Goal: Information Seeking & Learning: Find specific page/section

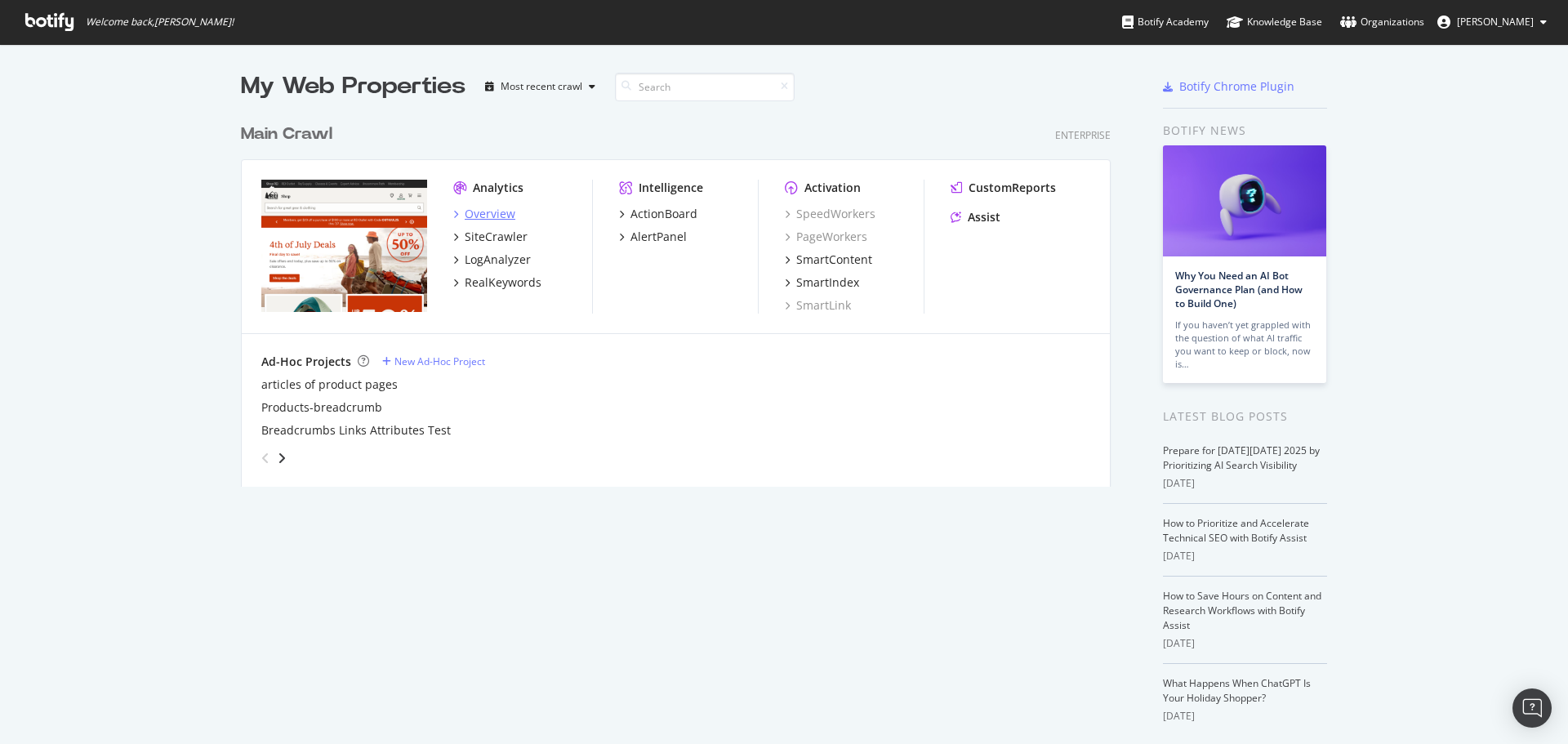
scroll to position [732, 1543]
click at [487, 211] on div "Overview" at bounding box center [489, 214] width 50 height 17
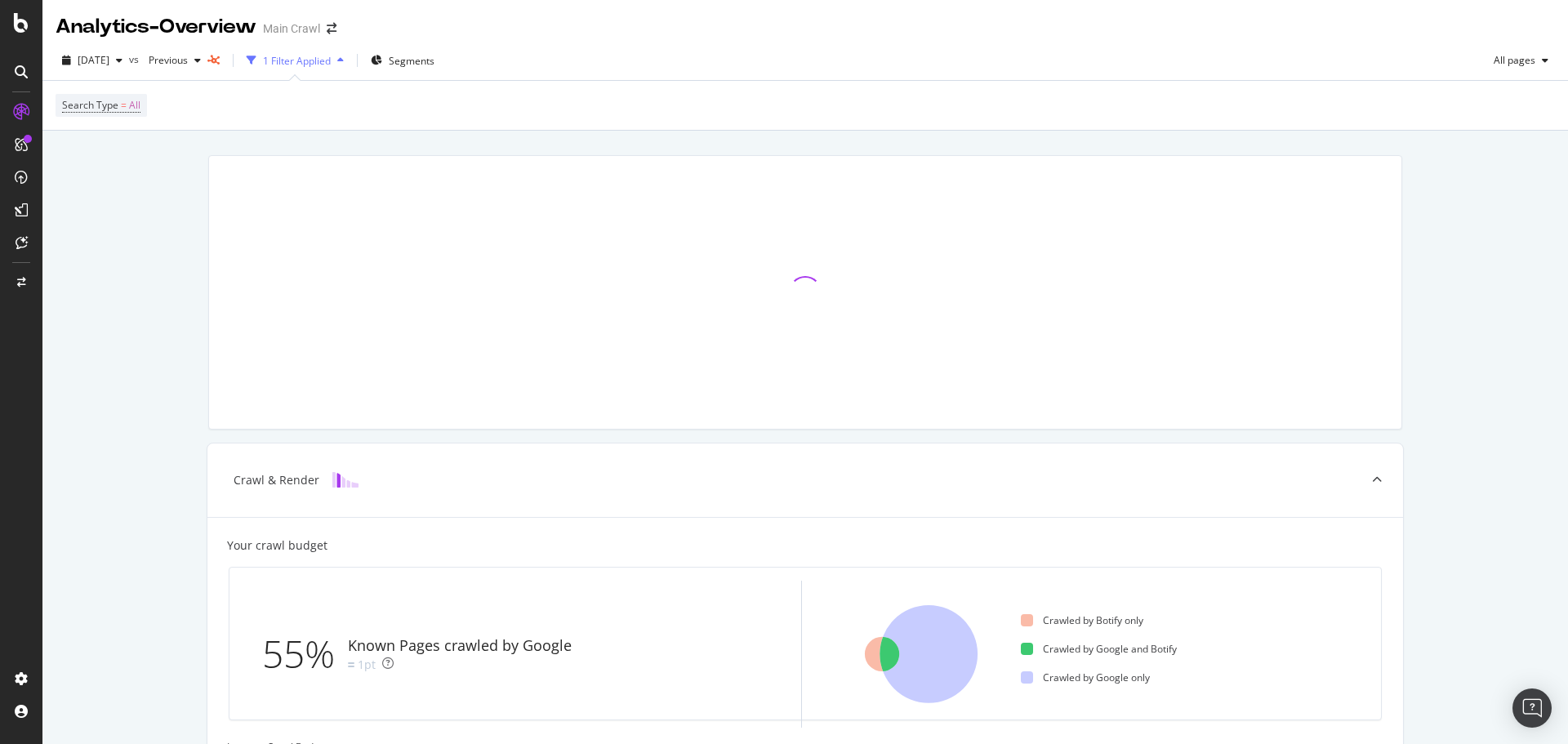
click at [1263, 112] on div "Search Type = All" at bounding box center [805, 106] width 1499 height 49
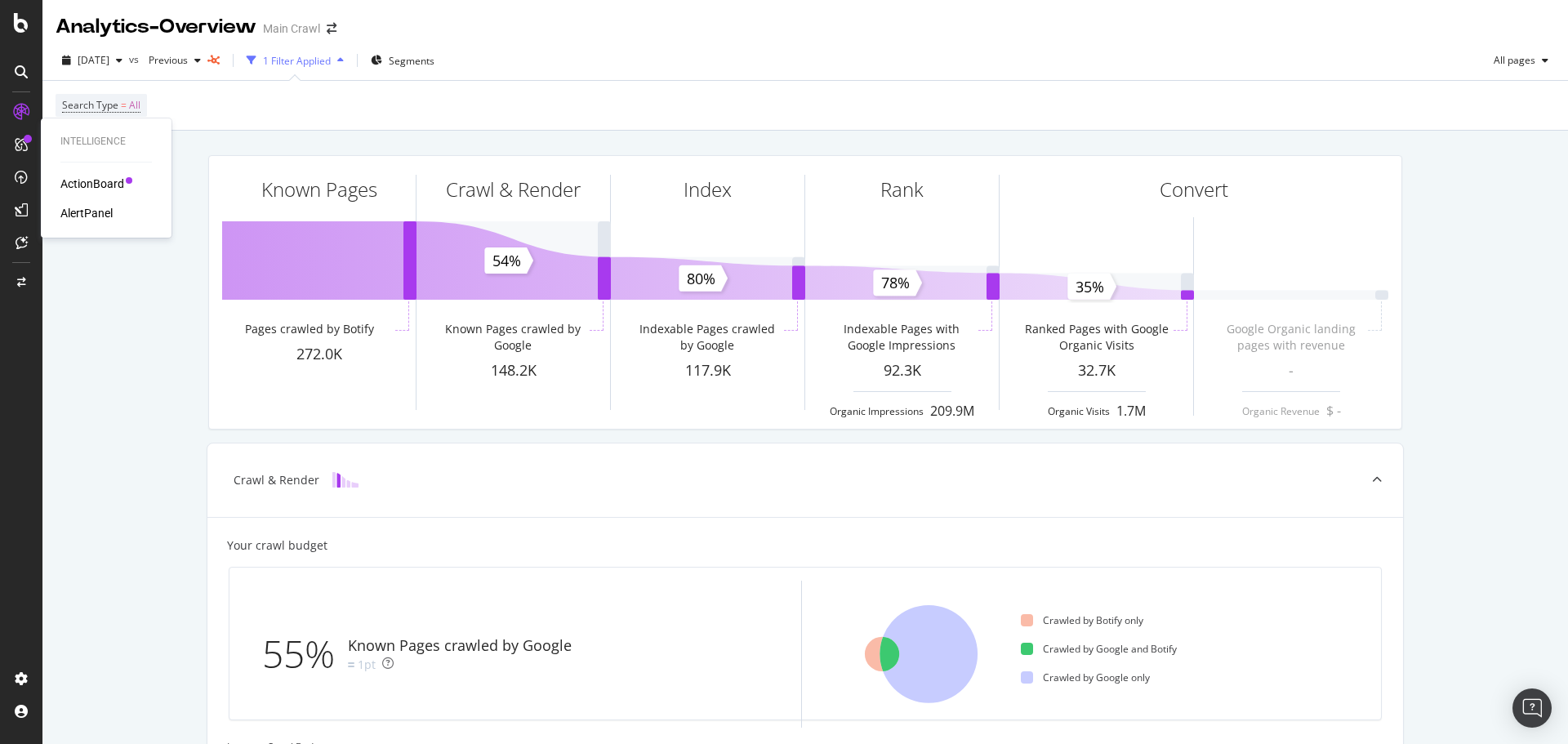
click at [83, 180] on div "ActionBoard" at bounding box center [92, 184] width 64 height 17
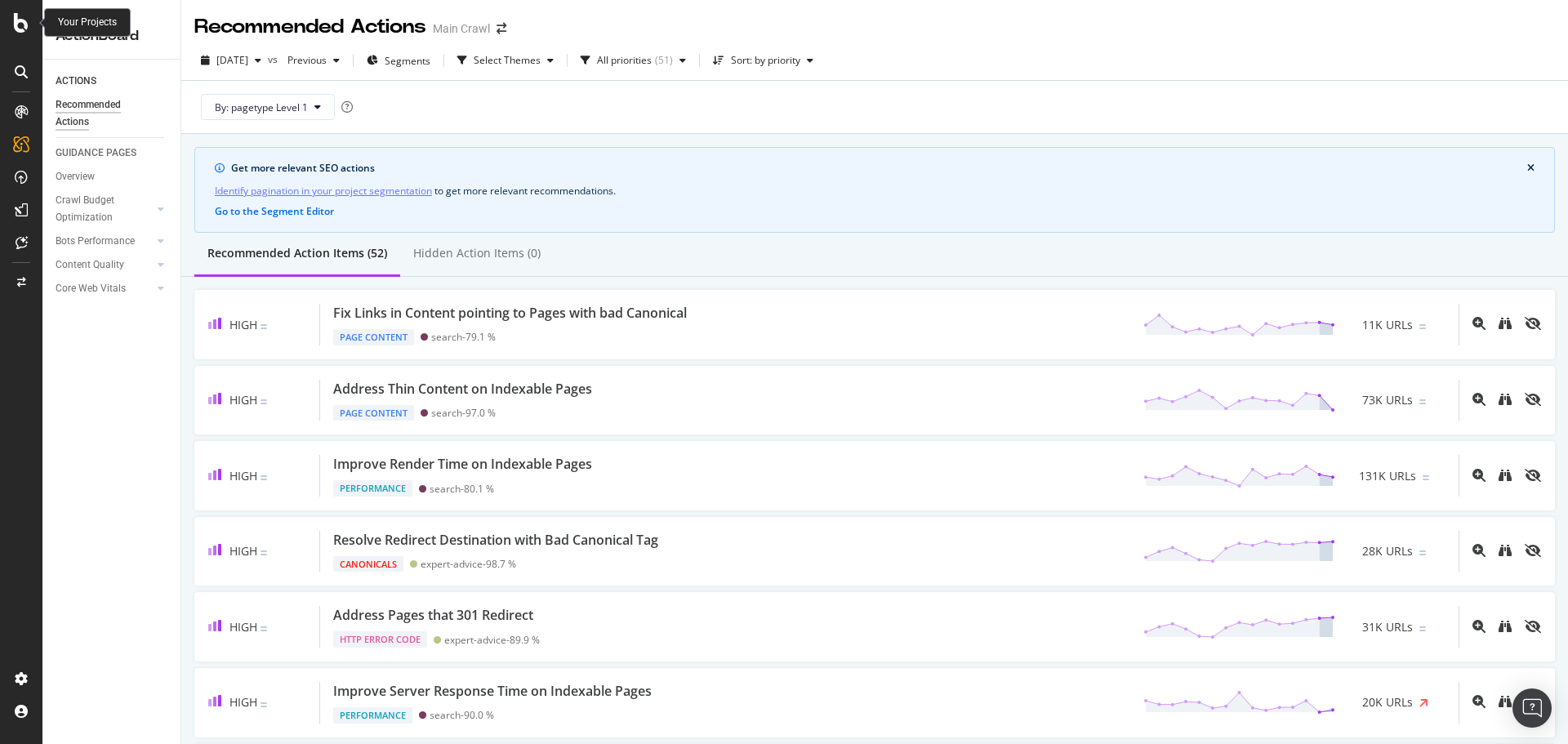
click at [16, 24] on icon at bounding box center [21, 23] width 15 height 20
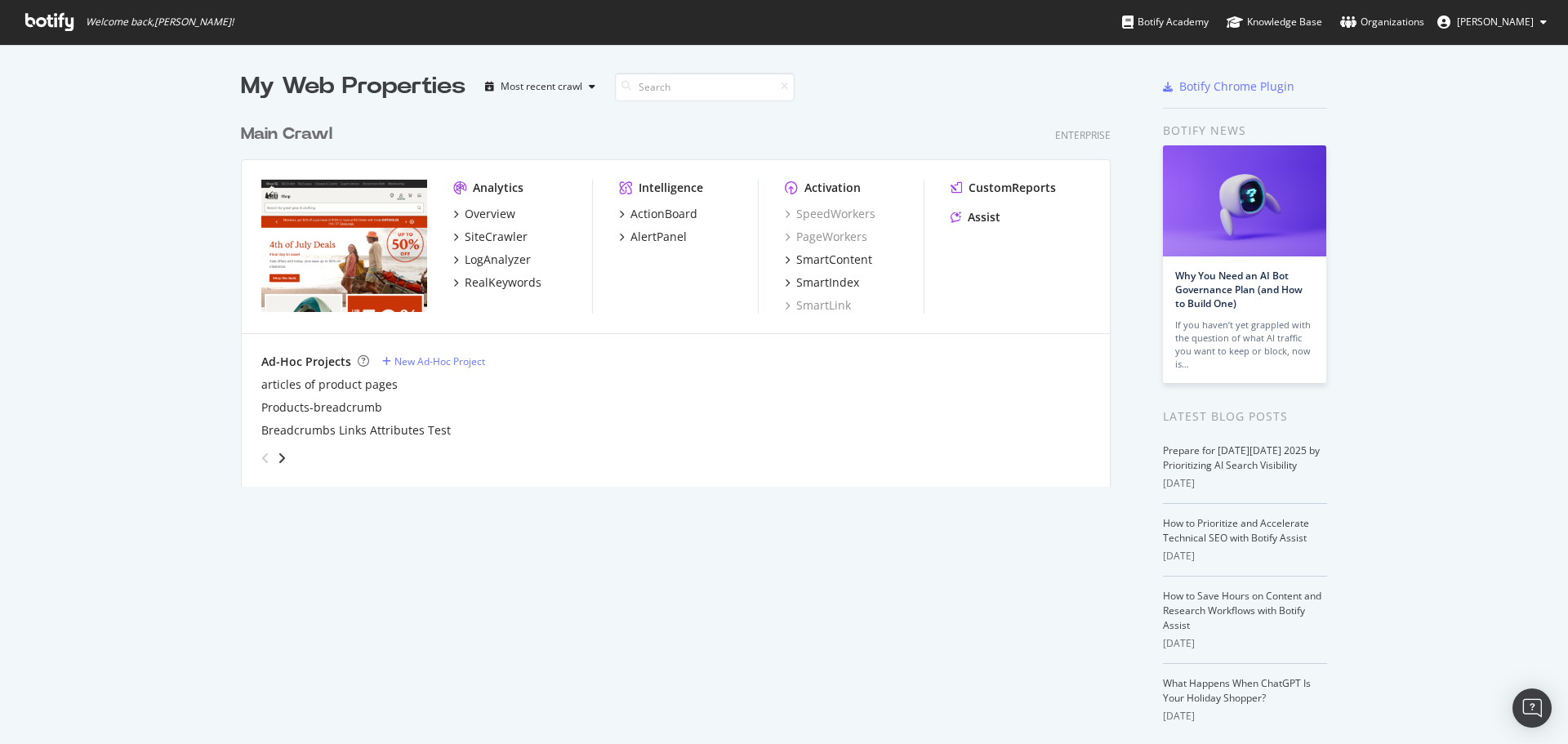
scroll to position [732, 1543]
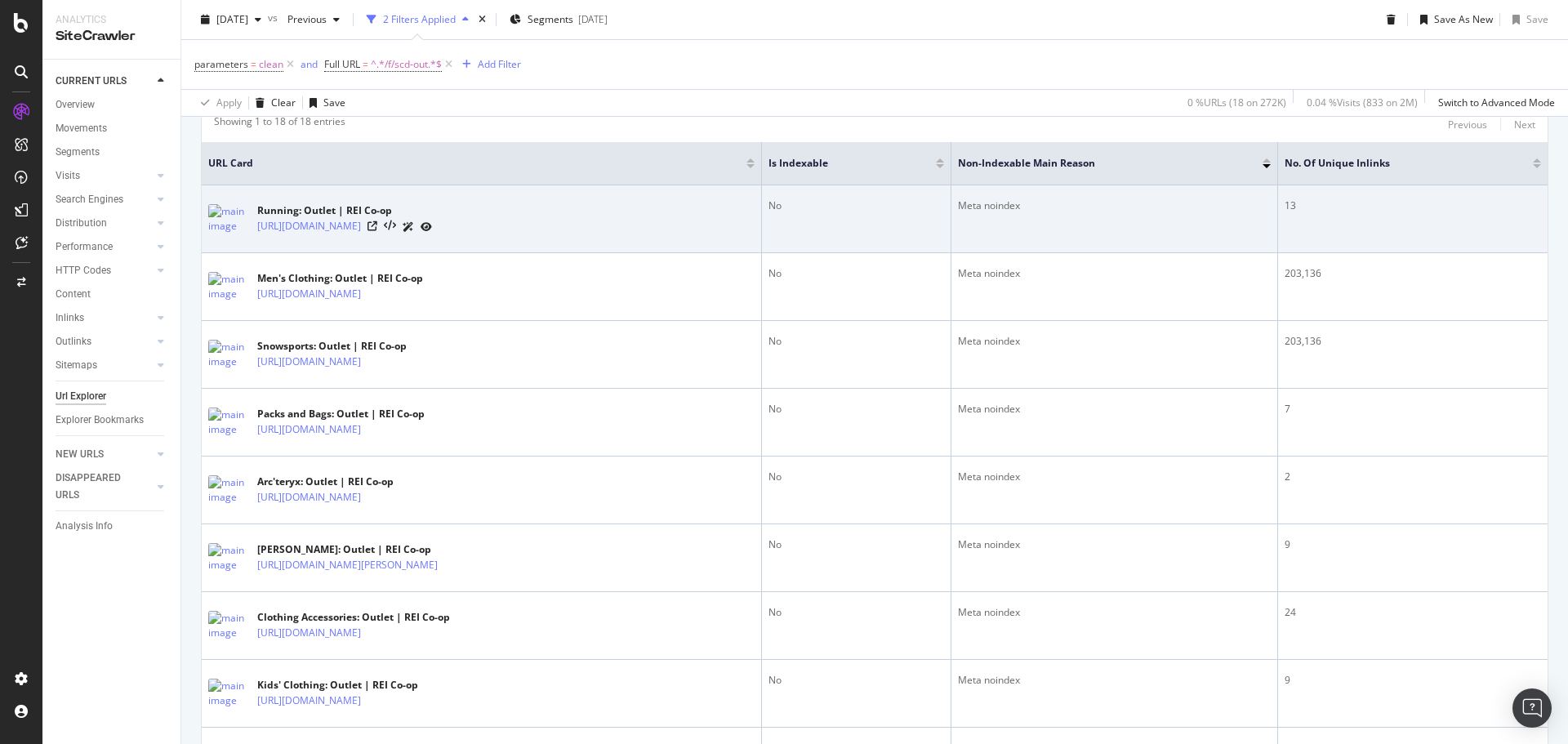
scroll to position [409, 0]
click at [378, 225] on icon at bounding box center [373, 226] width 10 height 10
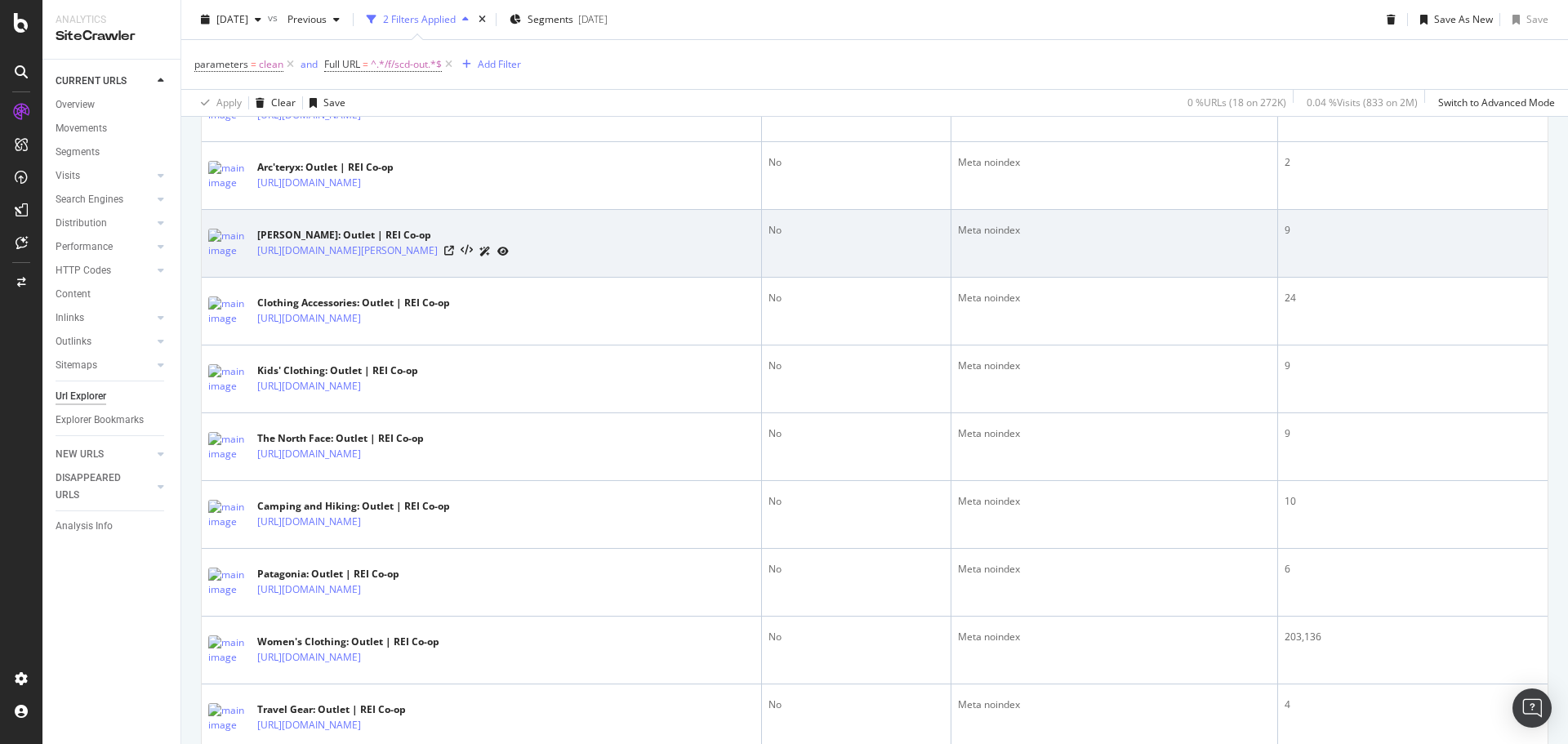
scroll to position [981, 0]
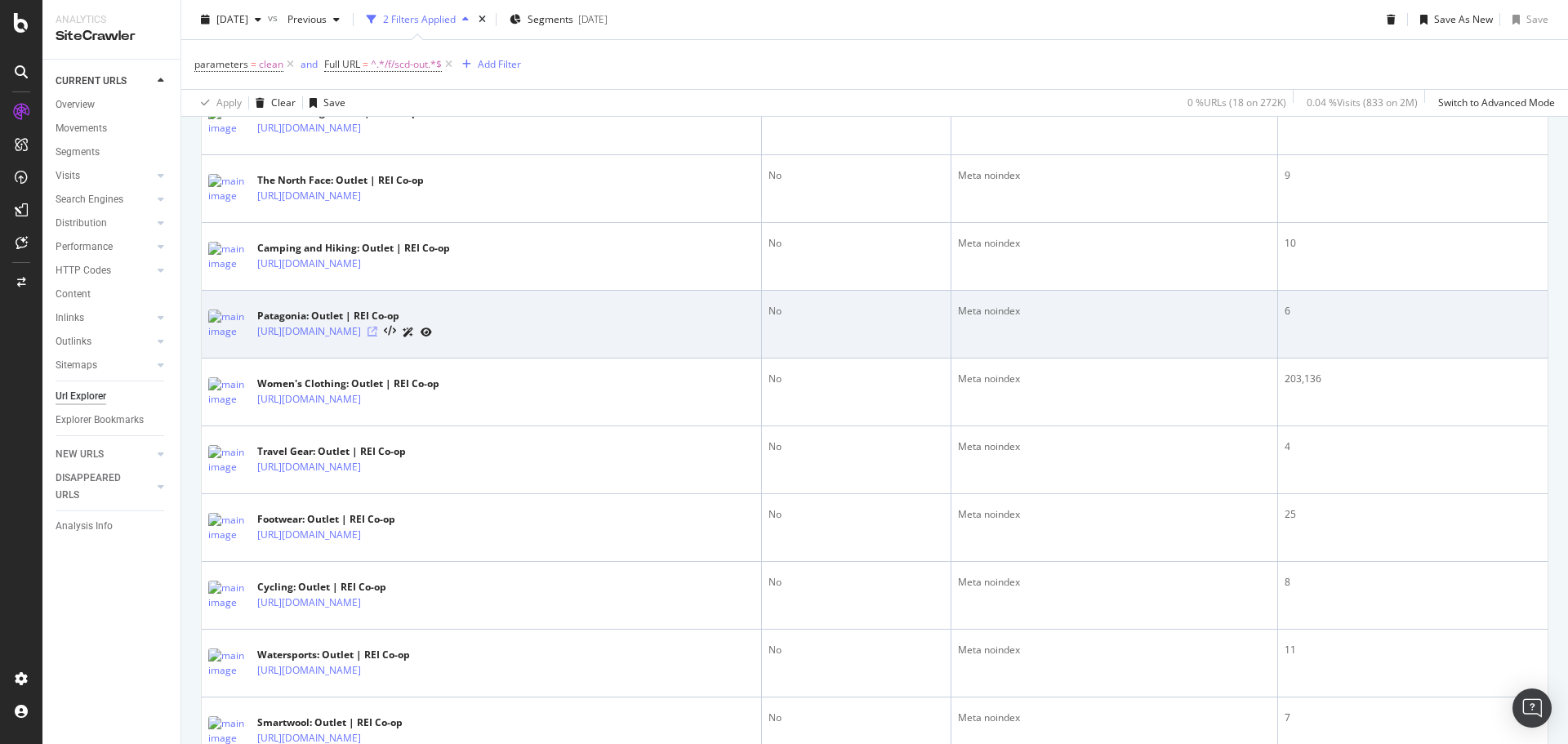
click at [378, 330] on icon at bounding box center [373, 332] width 10 height 10
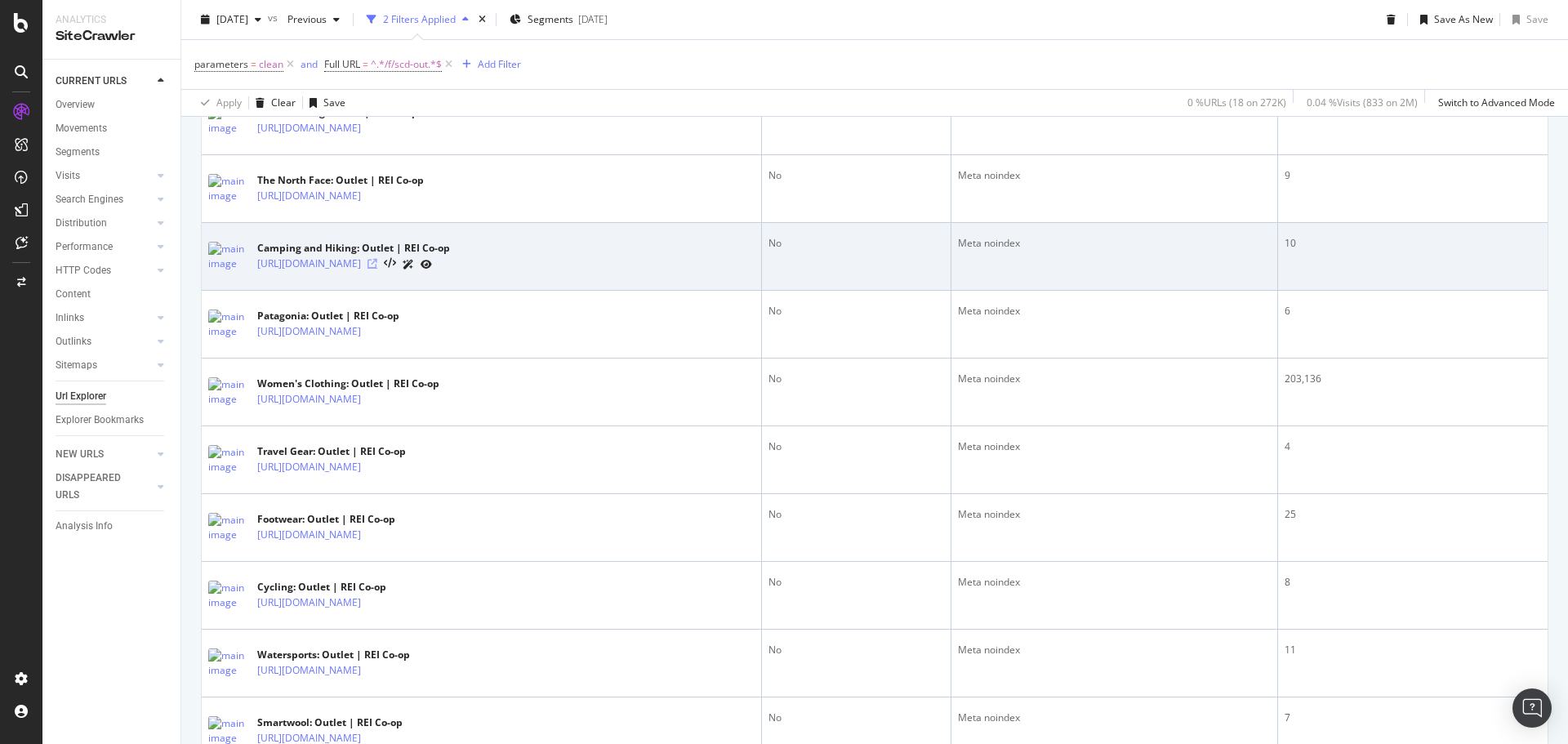
click at [378, 263] on icon at bounding box center [373, 263] width 10 height 10
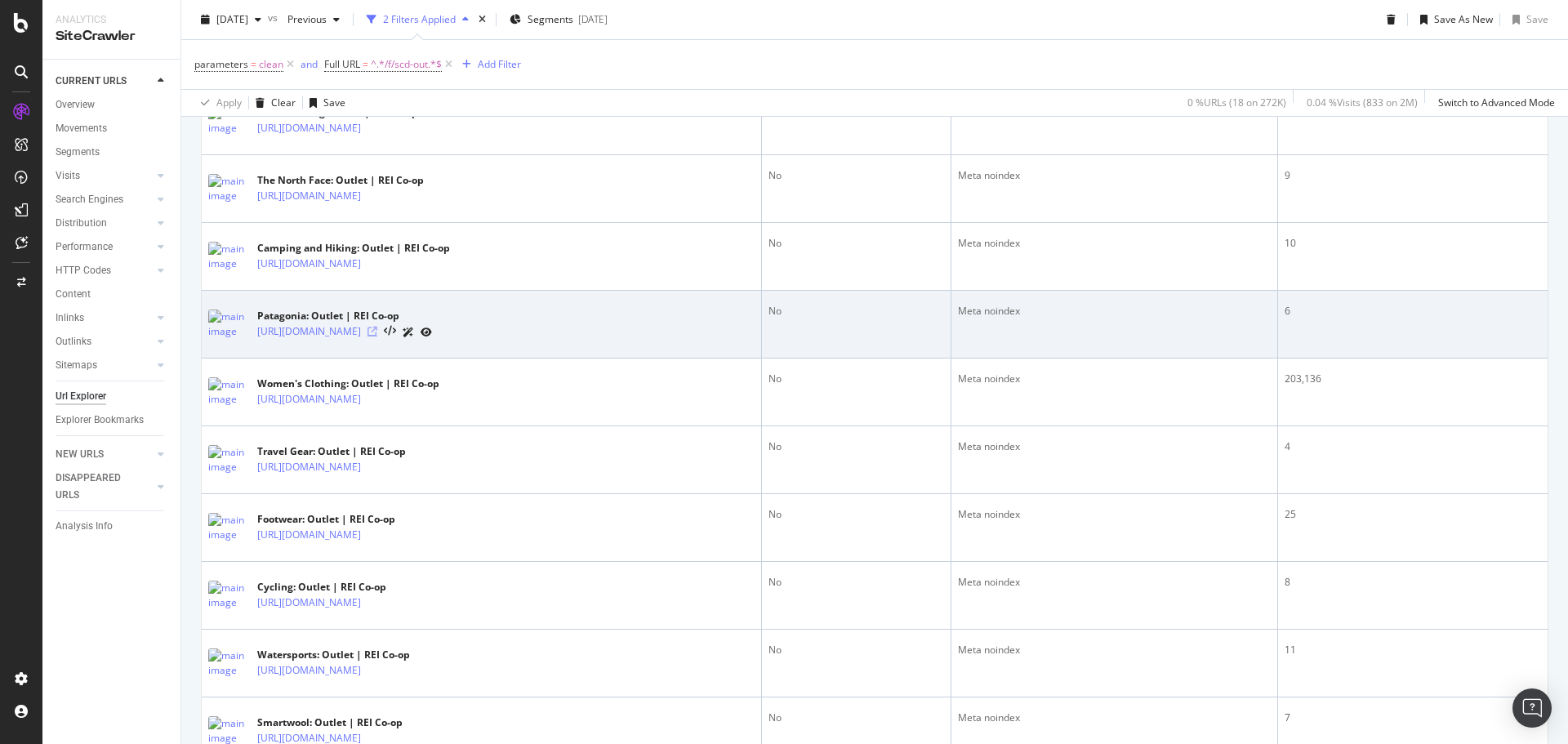
click at [378, 333] on icon at bounding box center [373, 332] width 10 height 10
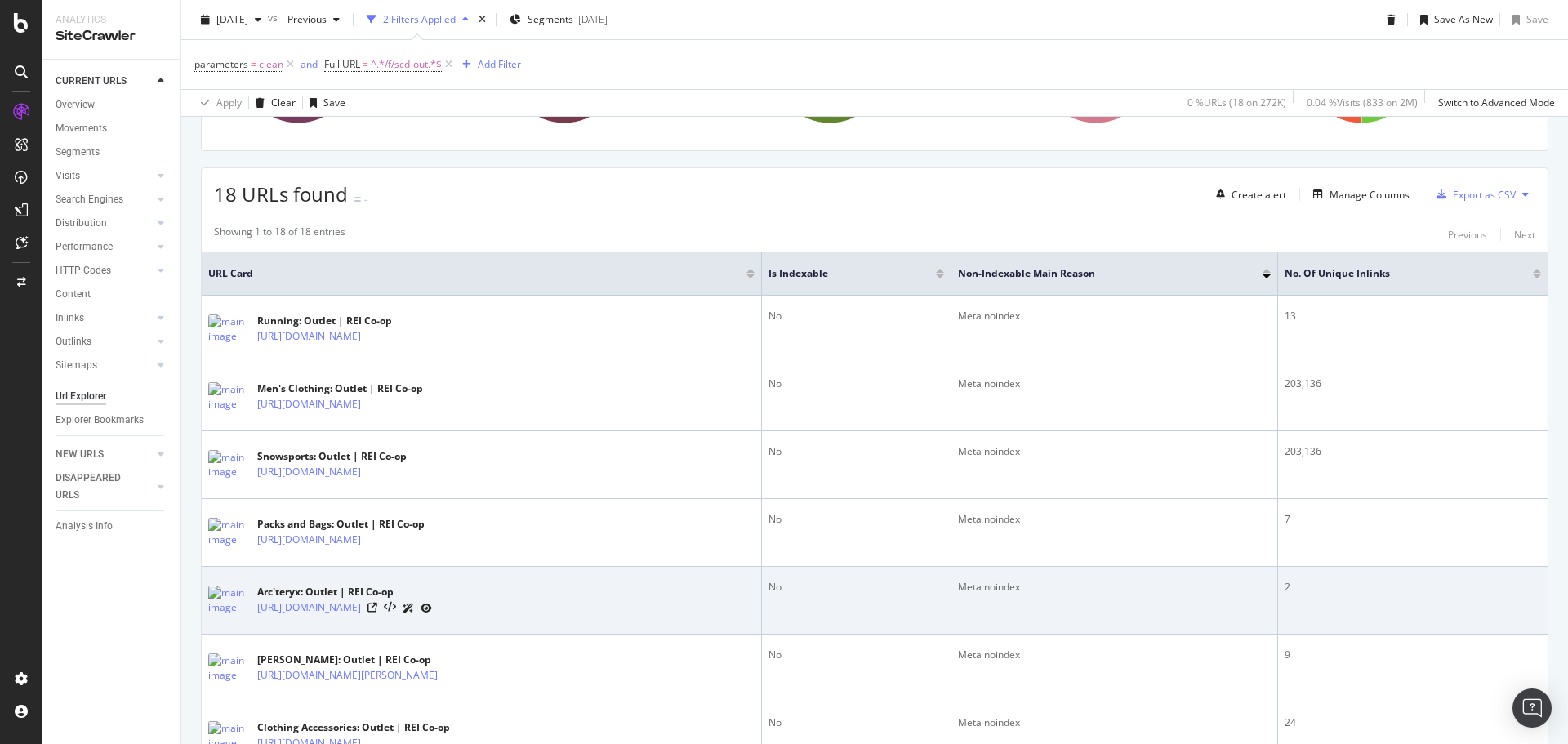
scroll to position [102, 0]
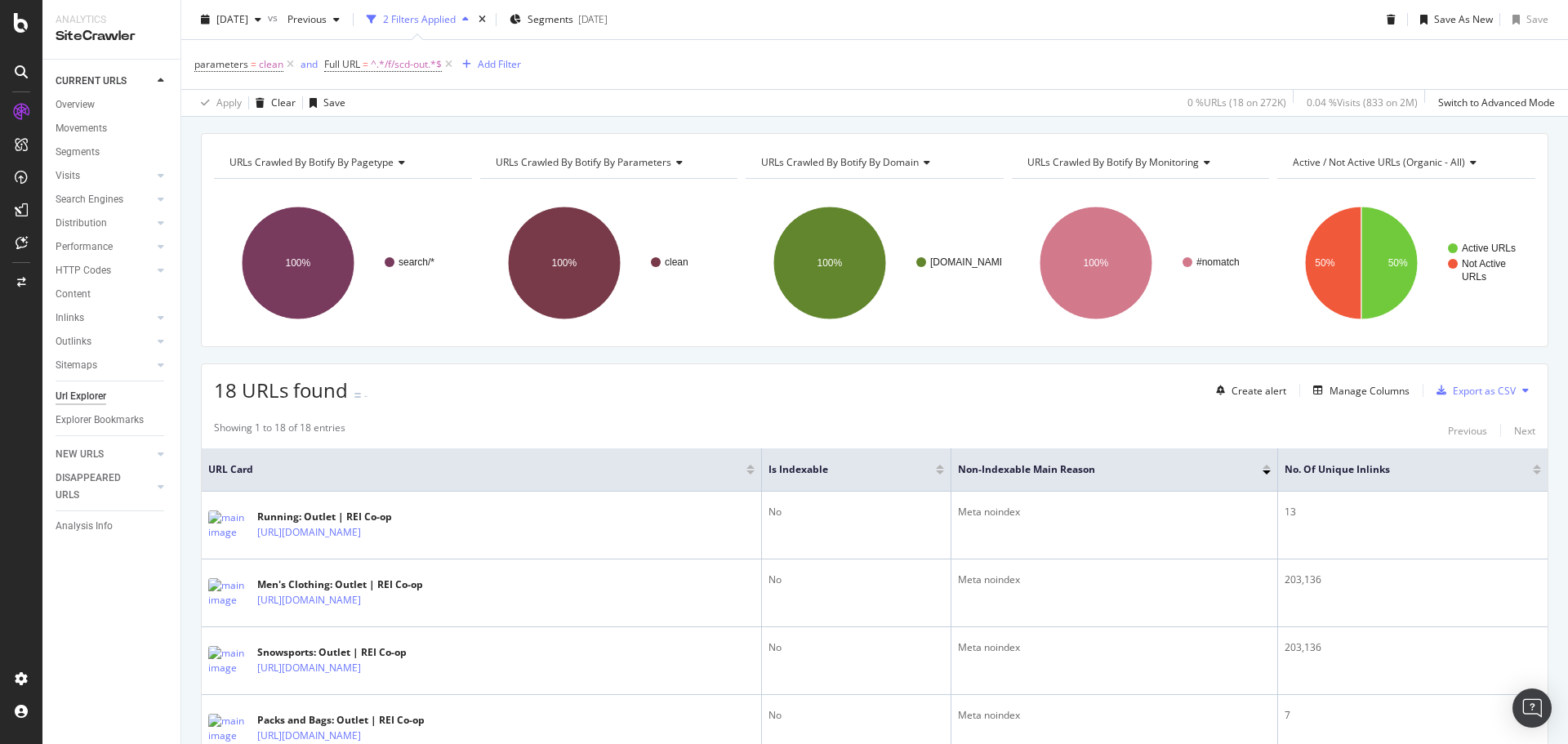
click at [368, 422] on div "Showing 1 to 18 of 18 entries Previous Next" at bounding box center [875, 430] width 1346 height 20
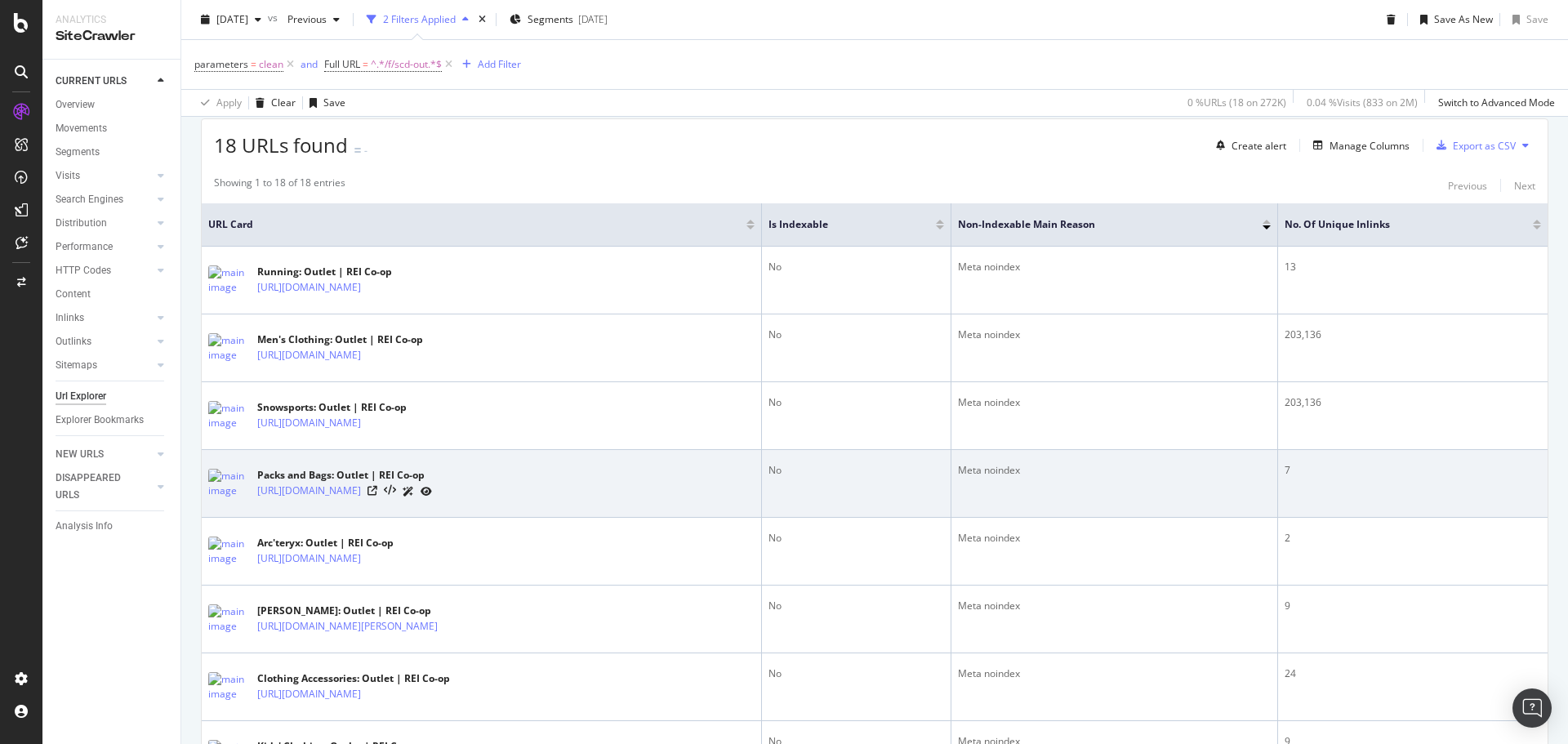
scroll to position [428, 0]
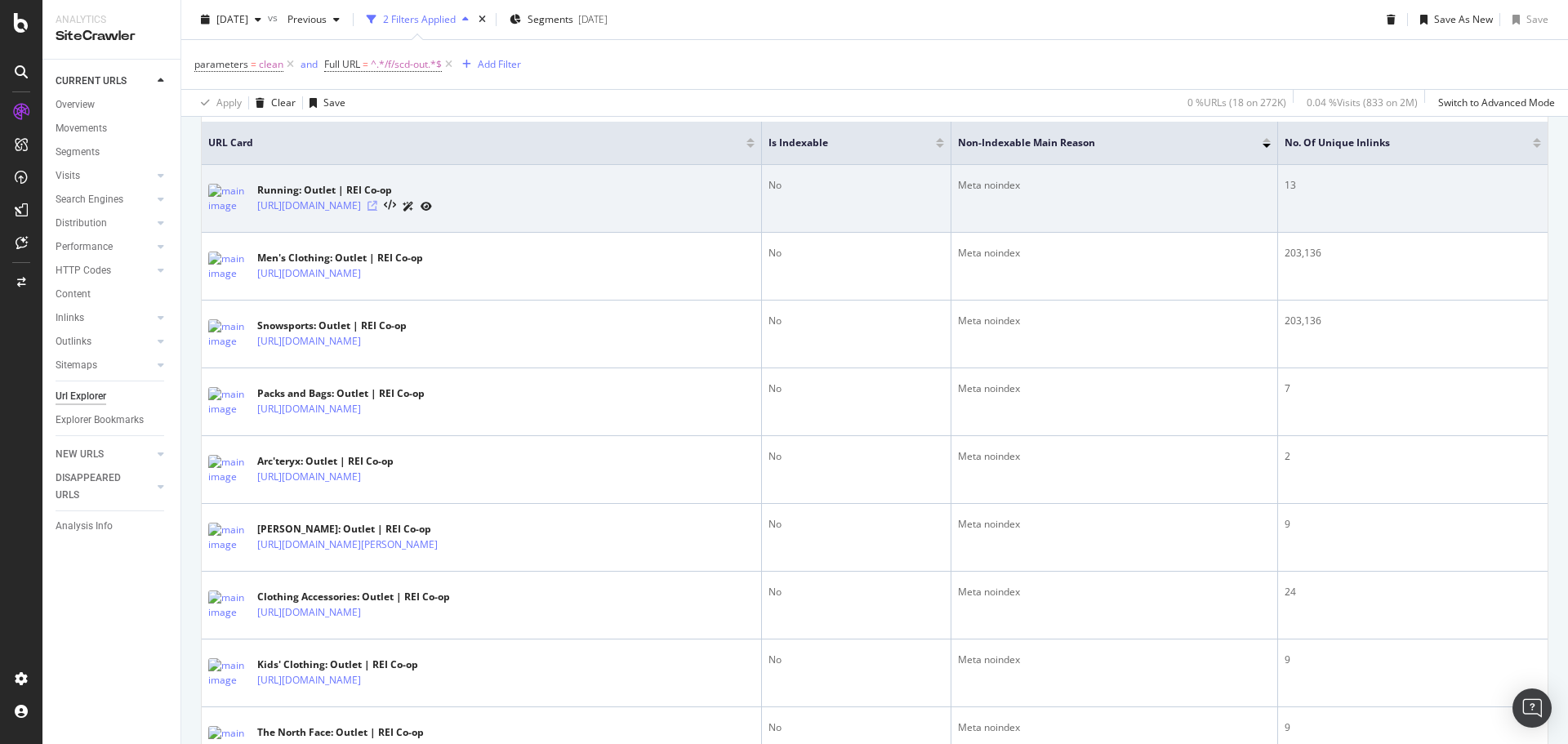
click at [378, 207] on icon at bounding box center [373, 206] width 10 height 10
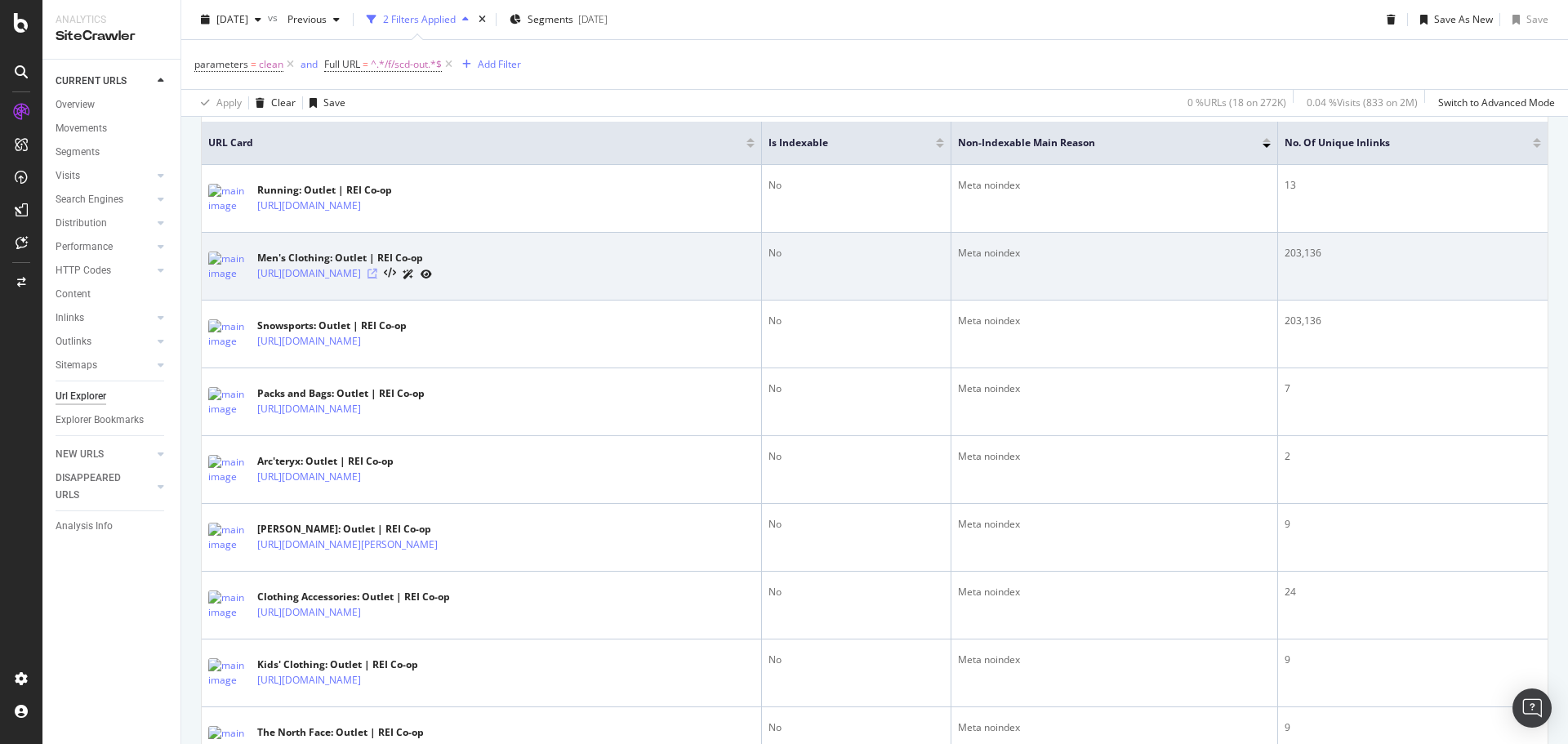
click at [378, 274] on icon at bounding box center [373, 273] width 10 height 10
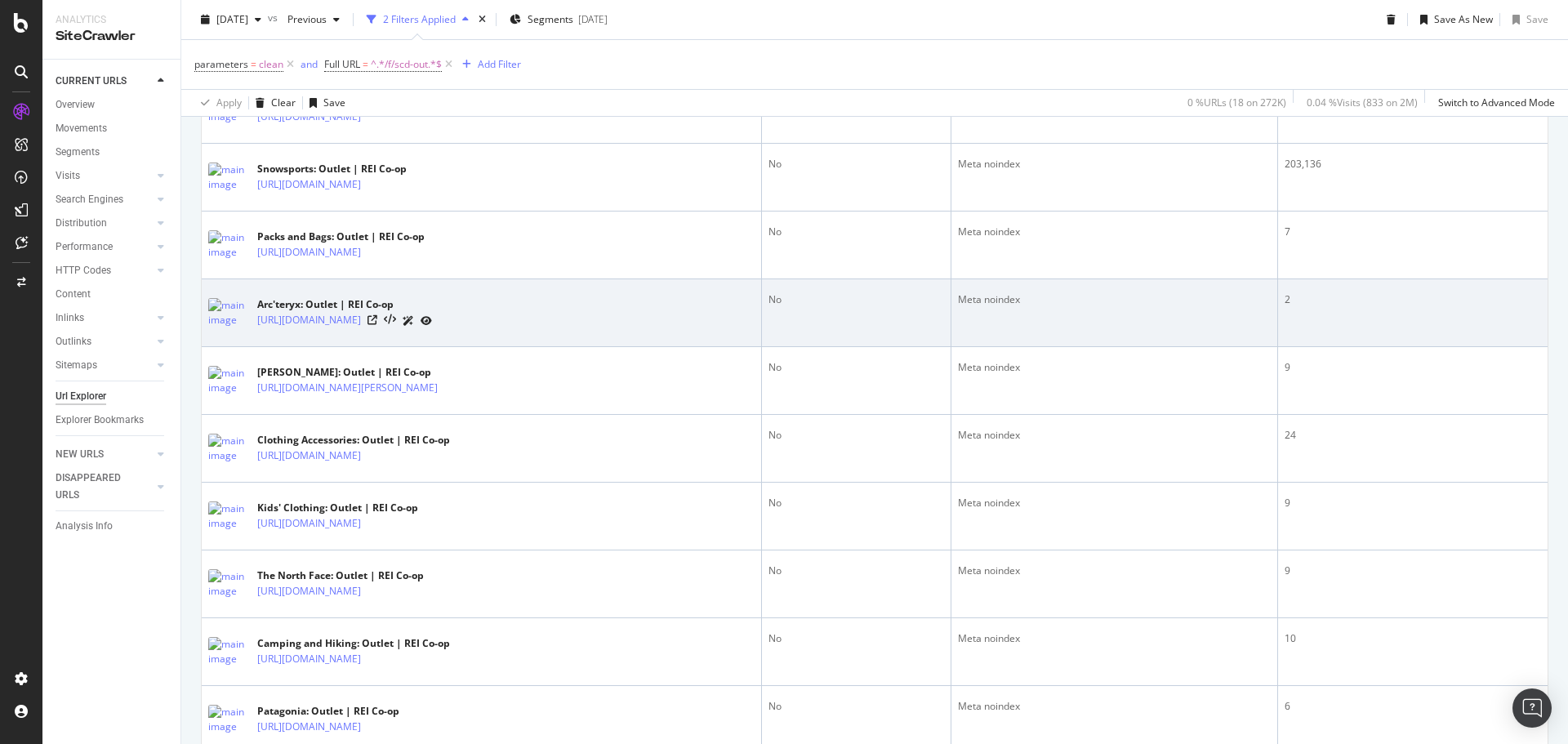
scroll to position [591, 0]
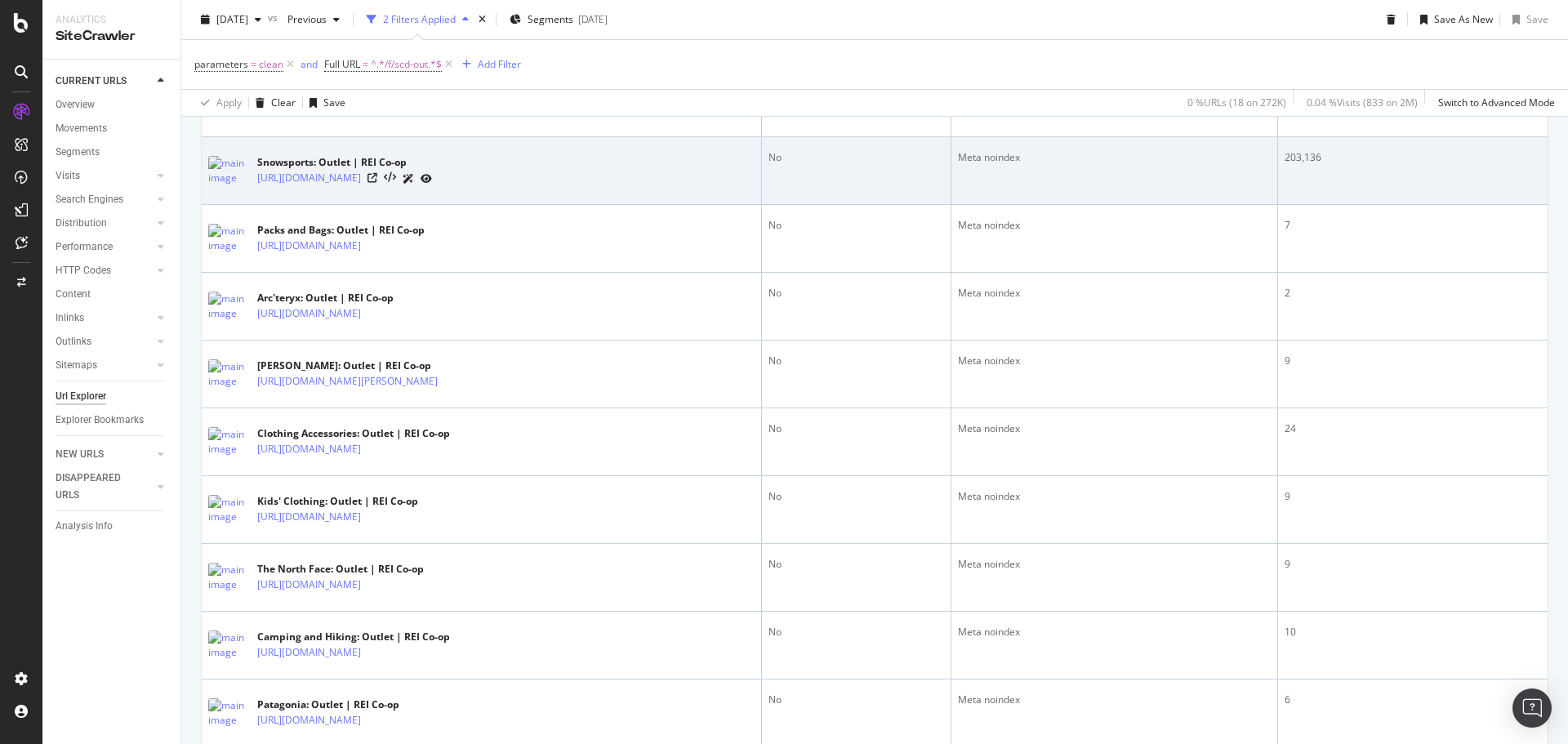
drag, startPoint x: 474, startPoint y: 189, endPoint x: 350, endPoint y: 188, distance: 124.0
click at [350, 188] on div "Snowsports: Outlet | REI Co-op https://www.rei.com/c/snowsports/f/scd-outlet" at bounding box center [481, 170] width 546 height 40
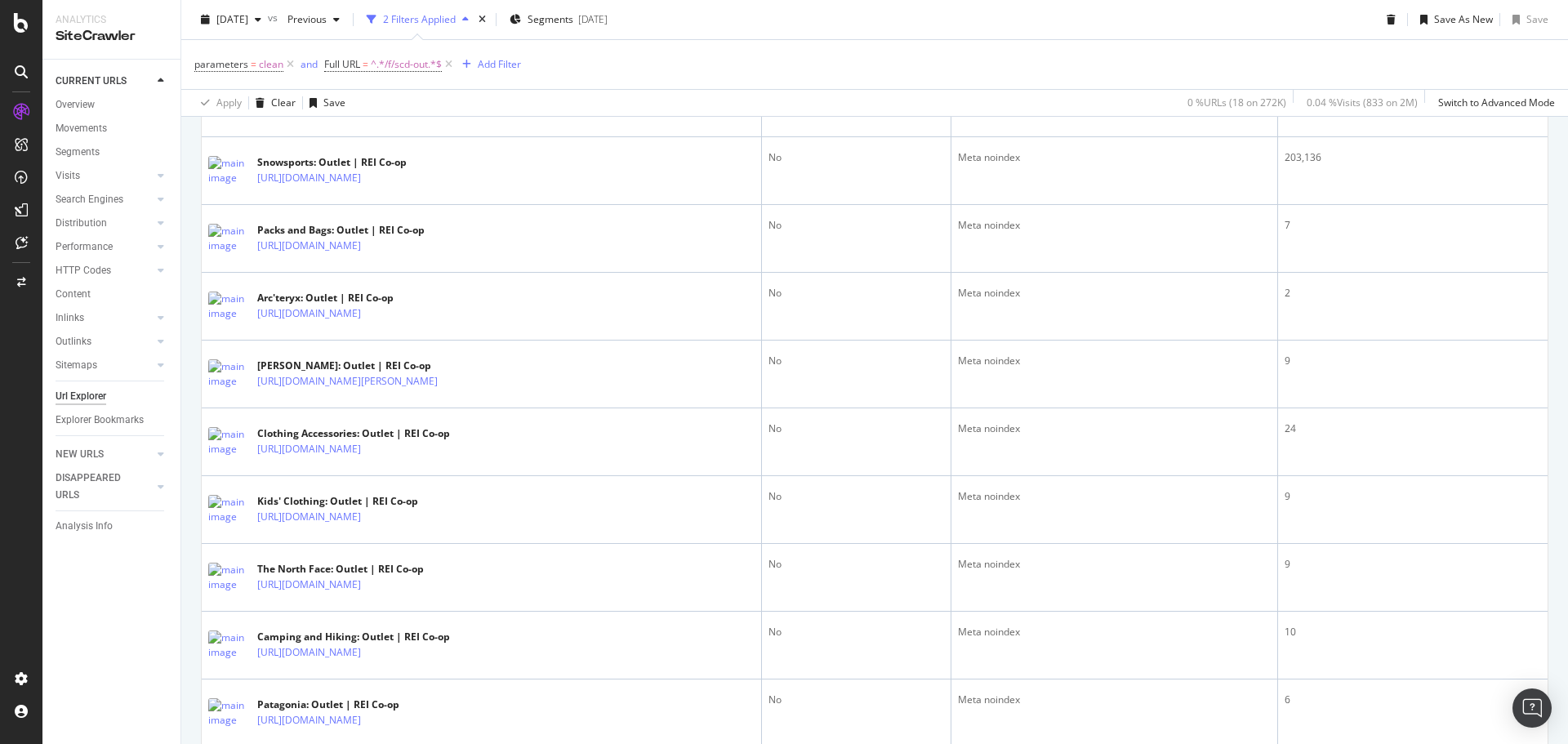
copy div "/c/snowsports/f/scd-outlet"
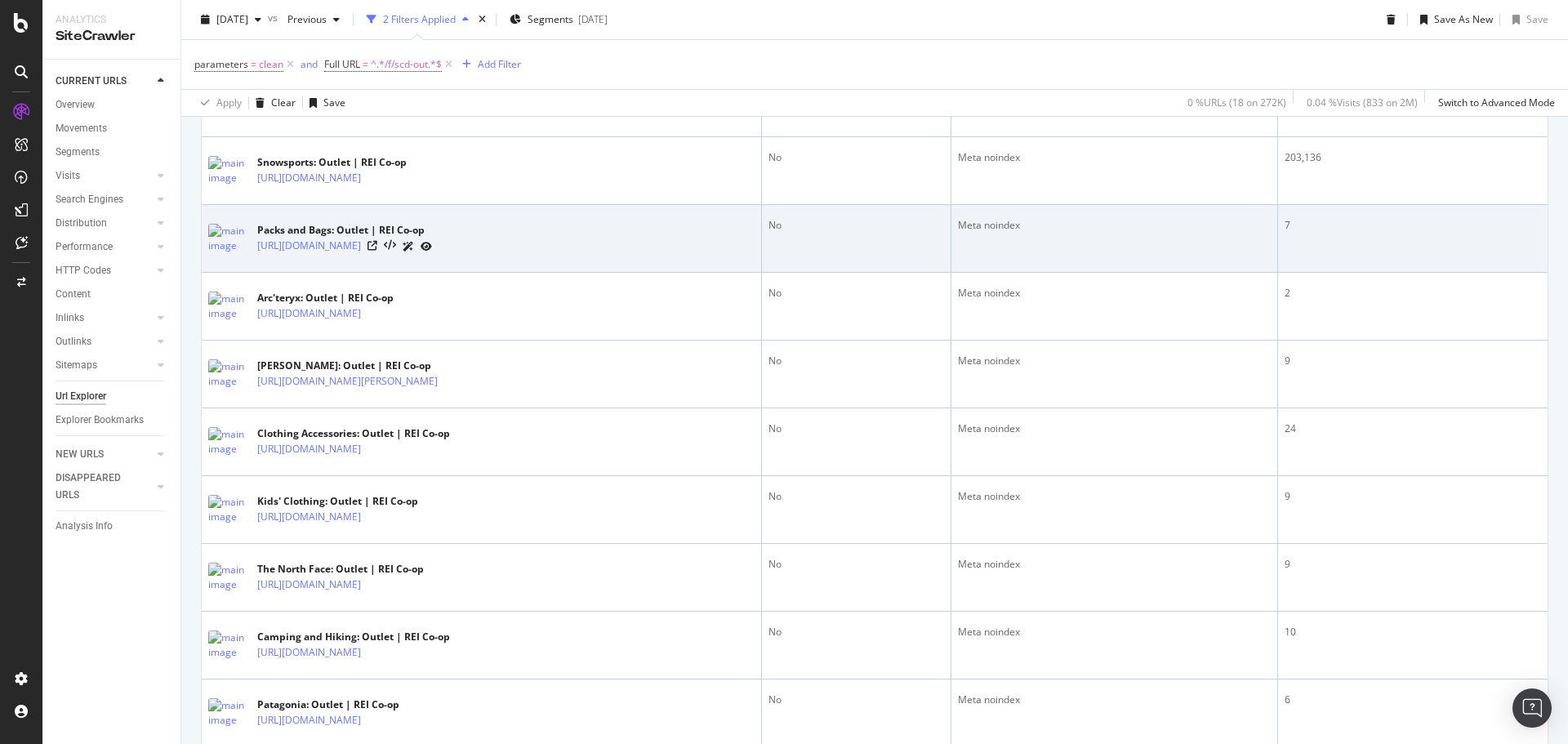
drag, startPoint x: 496, startPoint y: 257, endPoint x: 349, endPoint y: 260, distance: 147.0
click at [349, 260] on td "Packs and Bags: Outlet | REI Co-op https://www.rei.com/c/packs-and-bags/f/scd-o…" at bounding box center [482, 239] width 560 height 68
copy div "/c/packs-and-bags/f/scd-outlet"
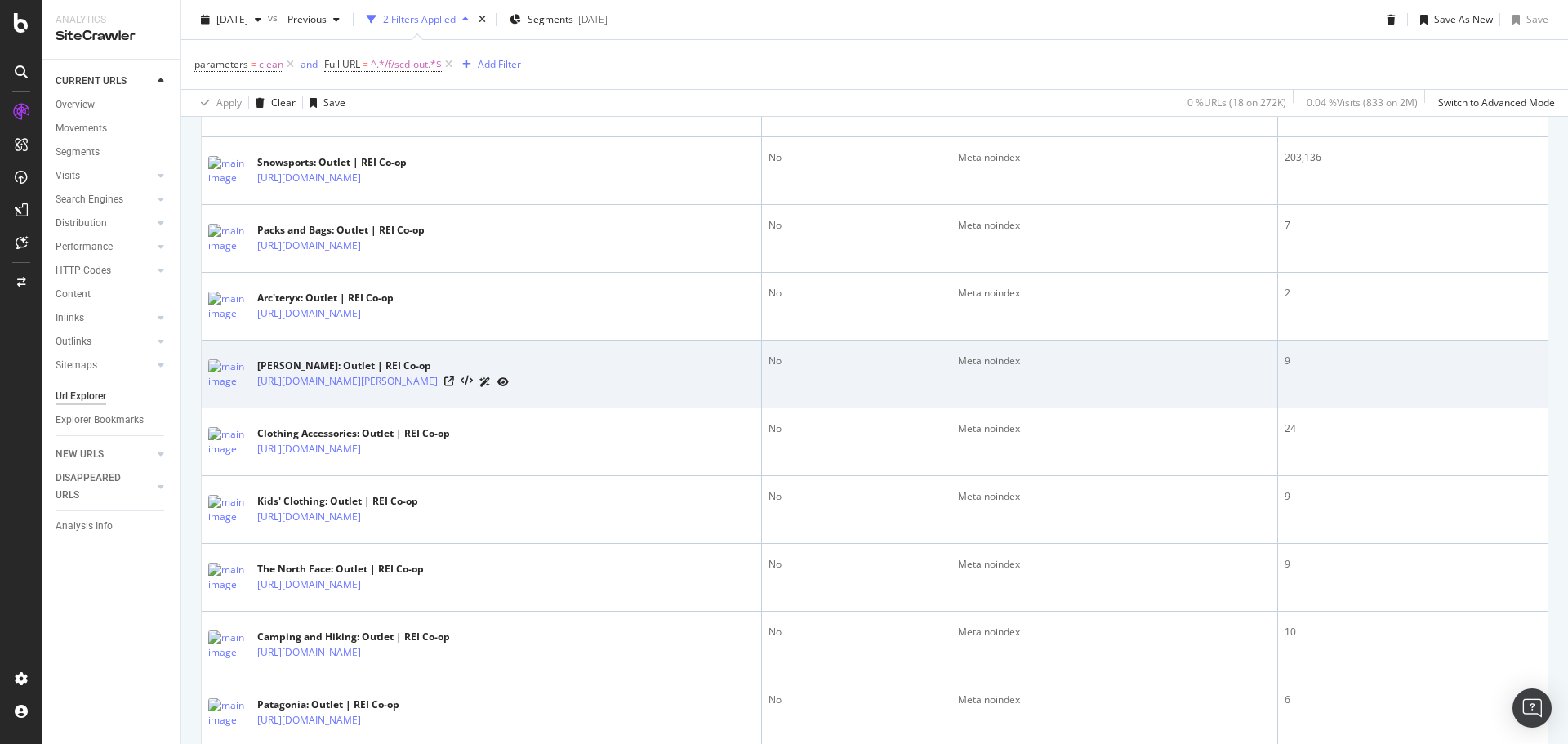
drag, startPoint x: 465, startPoint y: 327, endPoint x: 454, endPoint y: 346, distance: 22.0
click at [412, 334] on td "Arc'teryx: Outlet | REI Co-op https://www.rei.com/b/arcteryx/f/scd-outlet" at bounding box center [482, 307] width 560 height 68
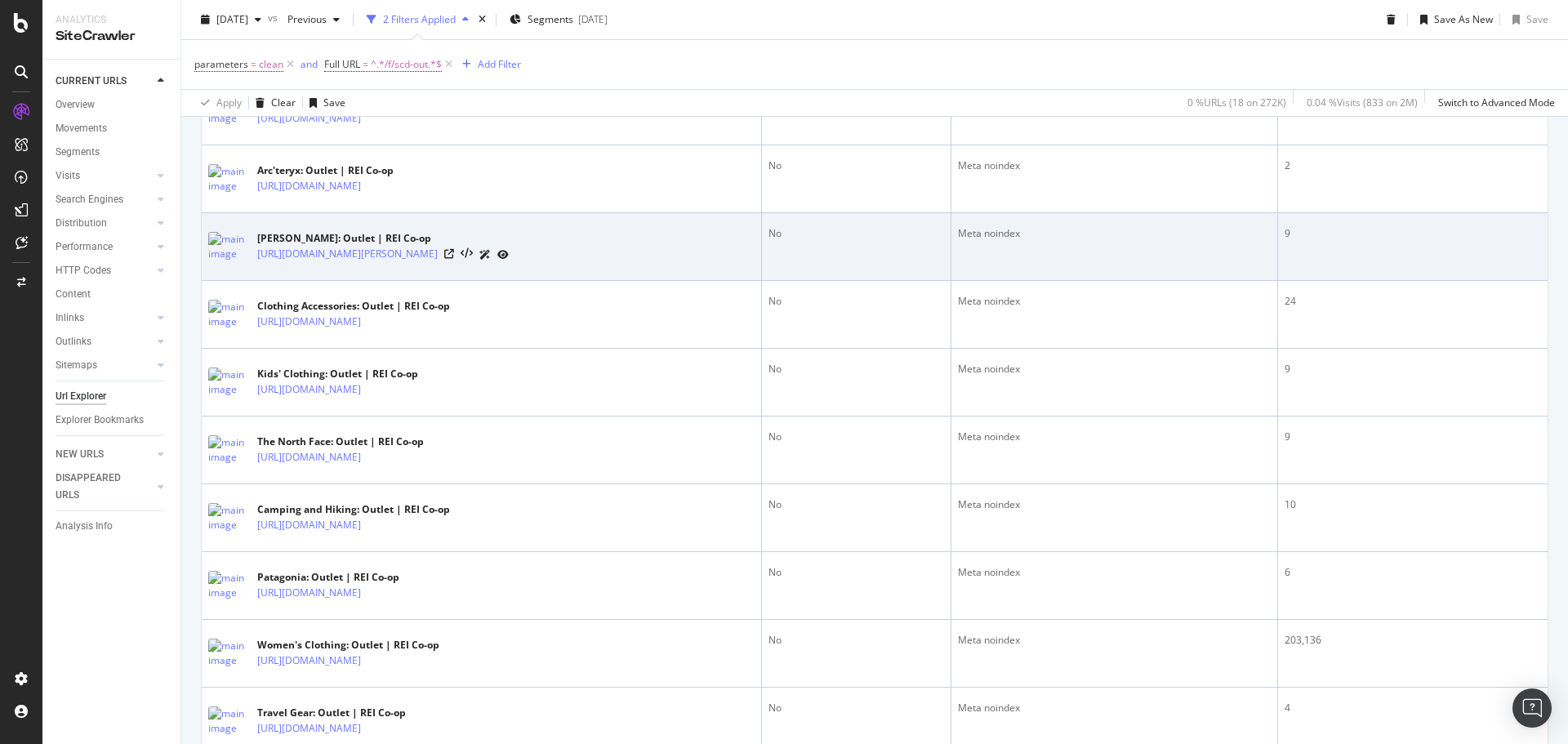
scroll to position [755, 0]
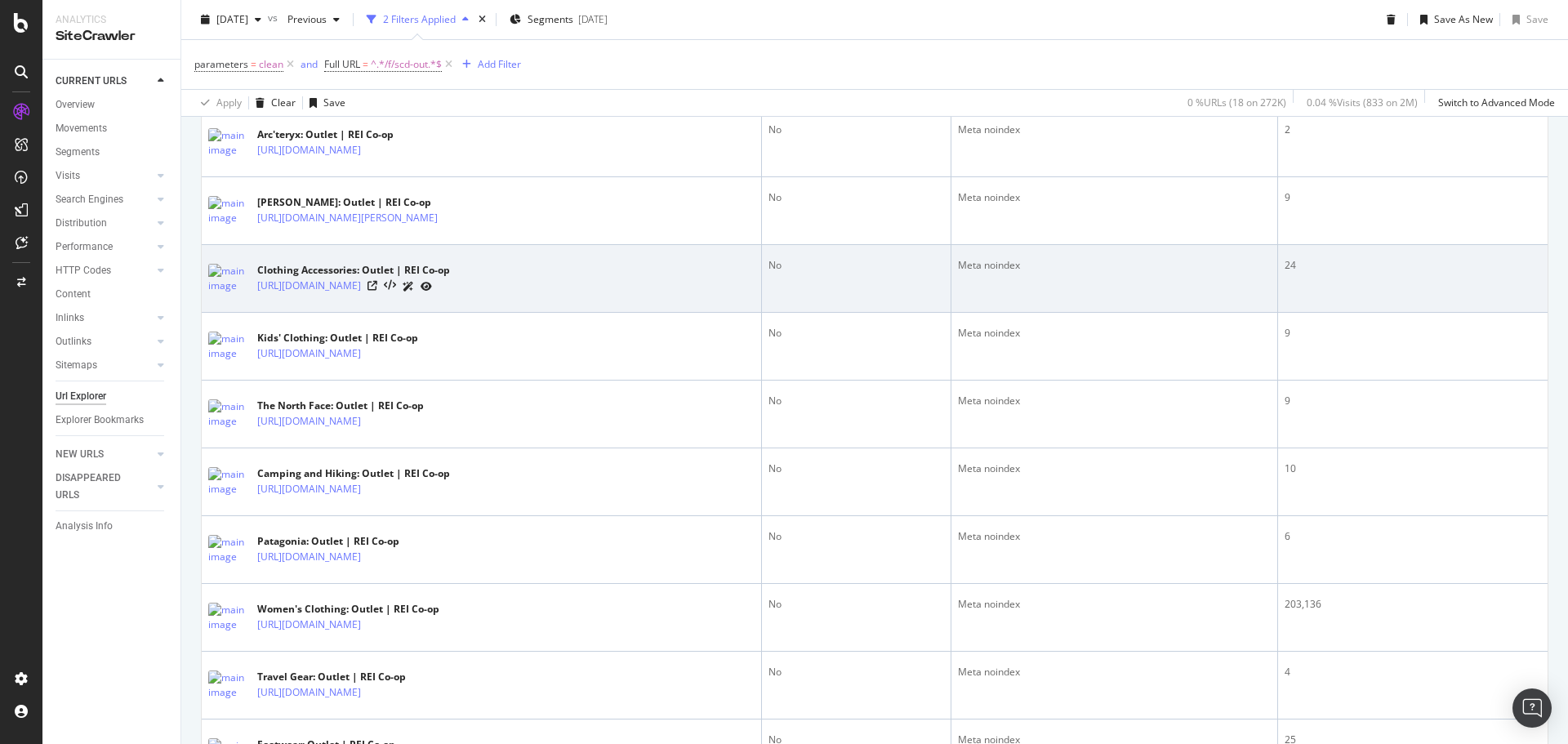
drag, startPoint x: 517, startPoint y: 297, endPoint x: 348, endPoint y: 297, distance: 169.0
click at [348, 297] on div "Clothing Accessories: Outlet | REI Co-op https://www.rei.com/c/clothing-accesso…" at bounding box center [481, 278] width 546 height 40
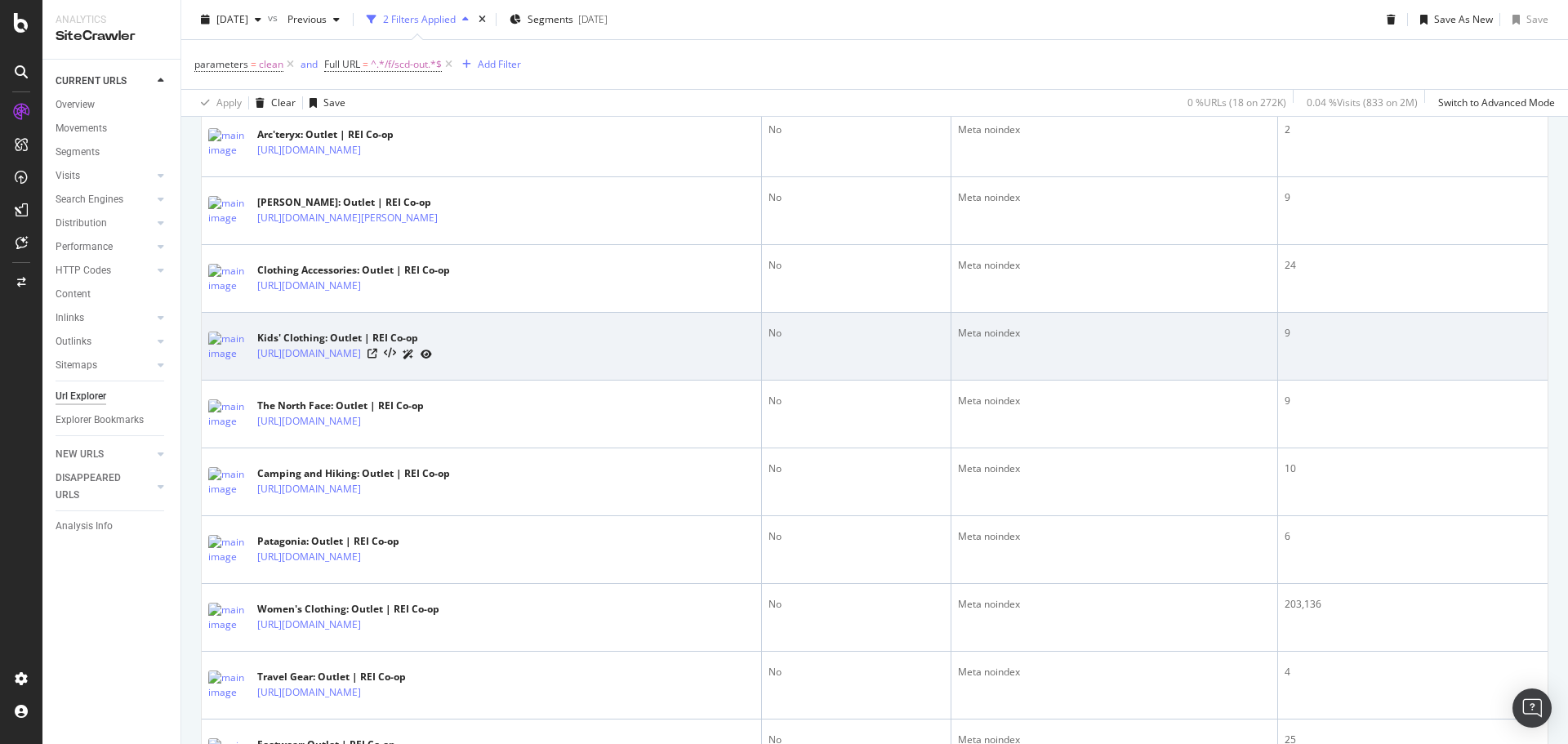
copy div "/c/clothing-accessories/f/scd-outlet"
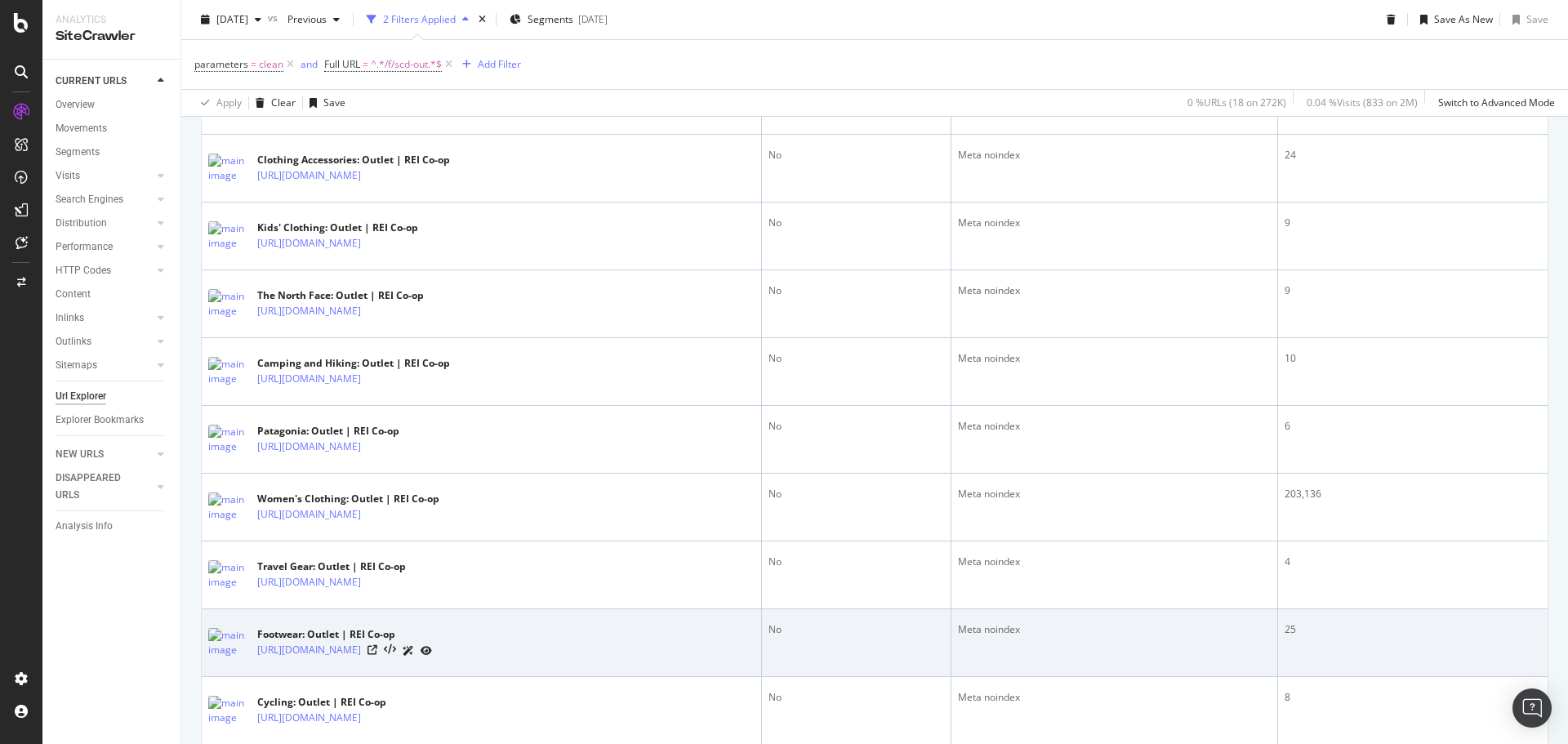
scroll to position [837, 0]
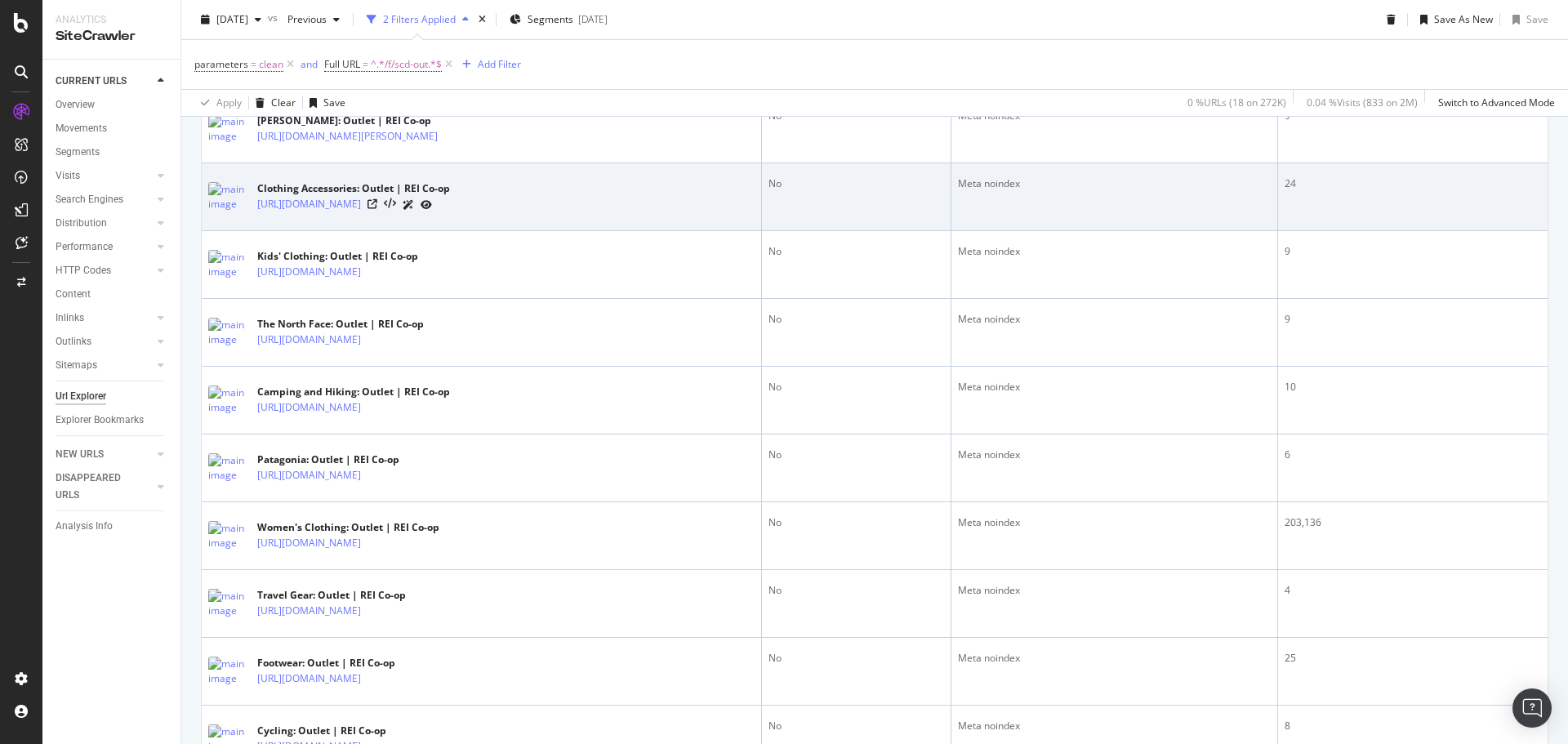
click at [515, 226] on td "Clothing Accessories: Outlet | REI Co-op https://www.rei.com/c/clothing-accesso…" at bounding box center [482, 197] width 560 height 68
drag, startPoint x: 519, startPoint y: 215, endPoint x: 351, endPoint y: 216, distance: 168.0
click at [351, 216] on div "Clothing Accessories: Outlet | REI Co-op https://www.rei.com/c/clothing-accesso…" at bounding box center [481, 196] width 546 height 40
copy div "/c/clothing-accessories/f/scd-outlet"
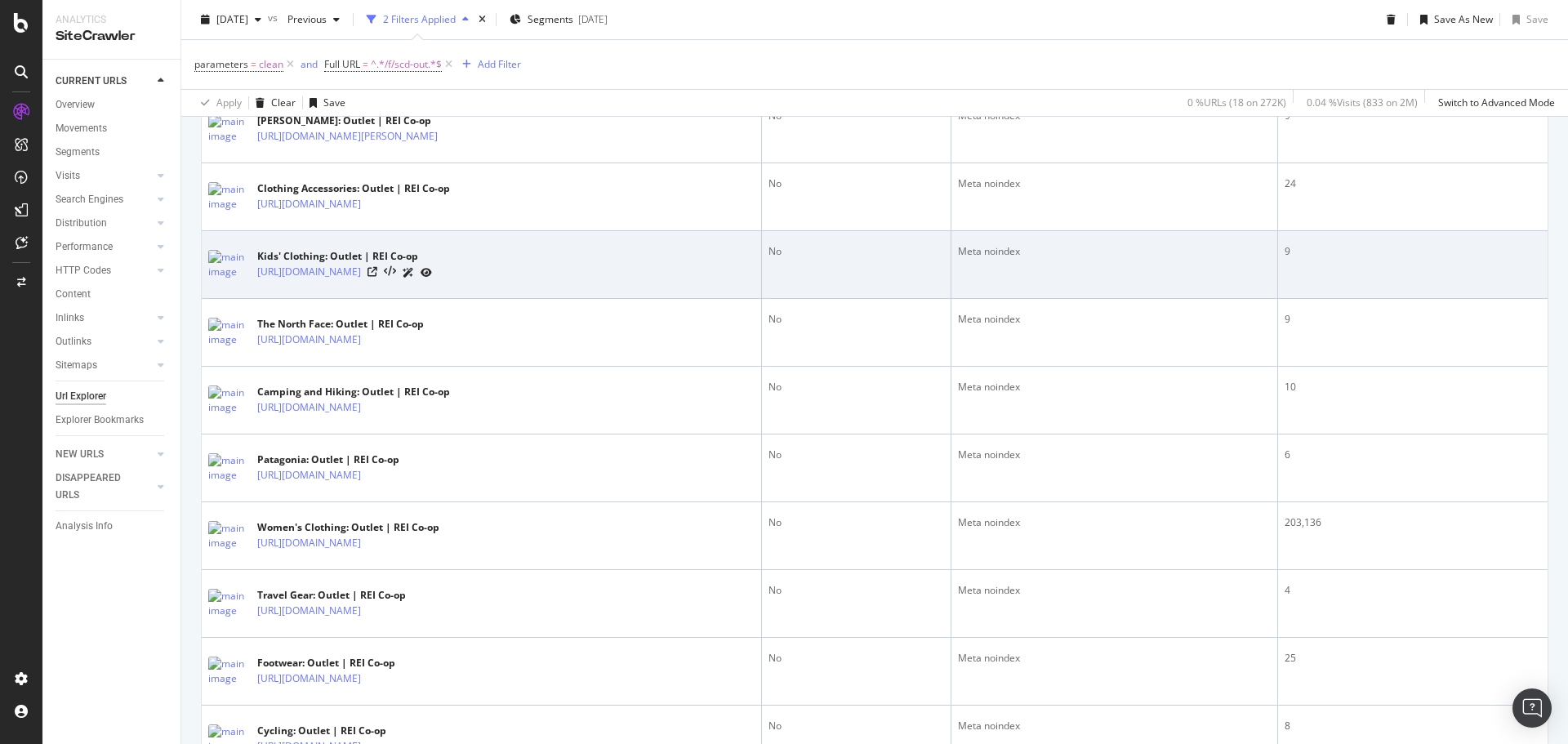
drag, startPoint x: 486, startPoint y: 284, endPoint x: 349, endPoint y: 284, distance: 137.0
click at [349, 284] on div "Kids' Clothing: Outlet | REI Co-op https://www.rei.com/c/kids-clothing/f/scd-ou…" at bounding box center [481, 264] width 546 height 40
copy div "/c/kids-clothing/f/scd-outlet"
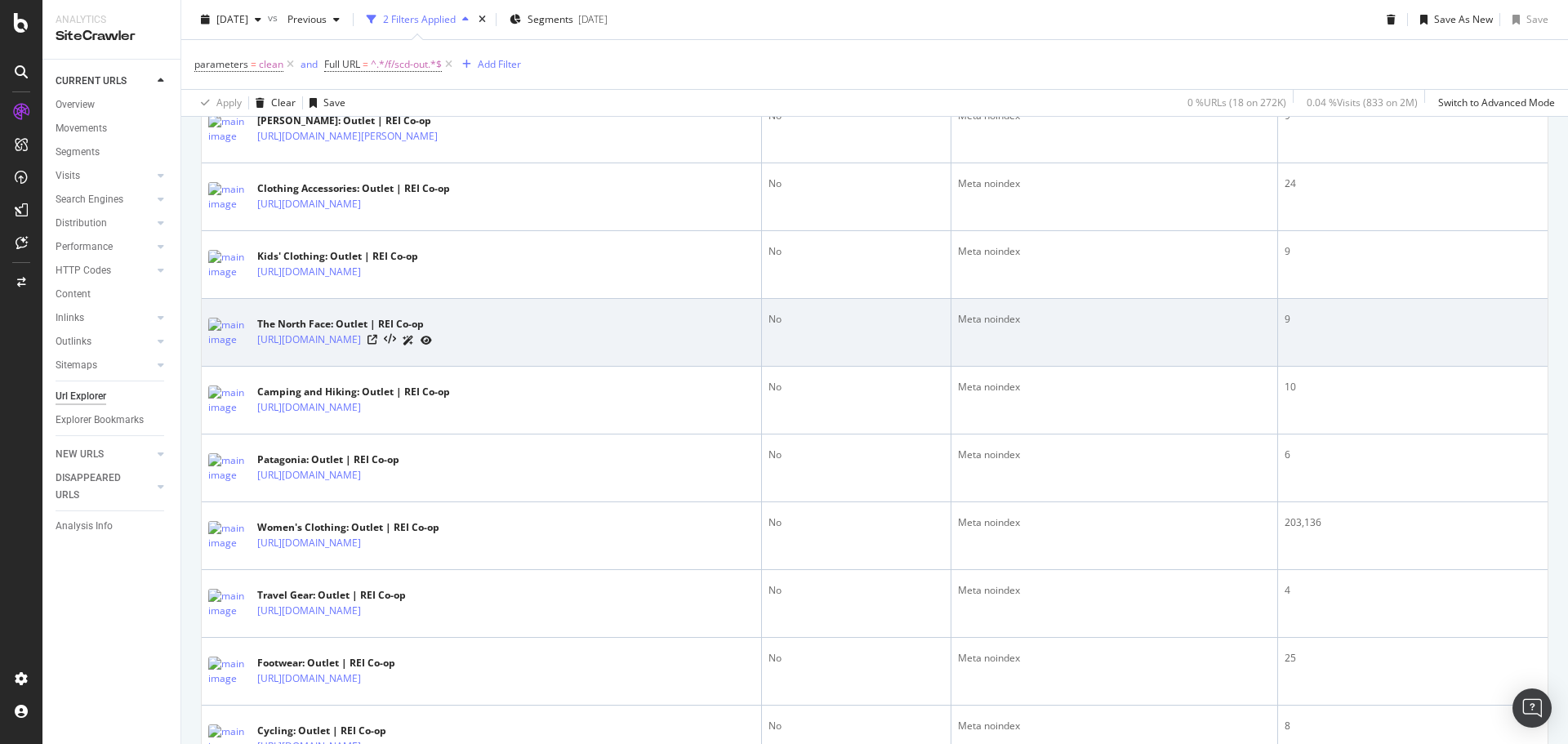
scroll to position [919, 0]
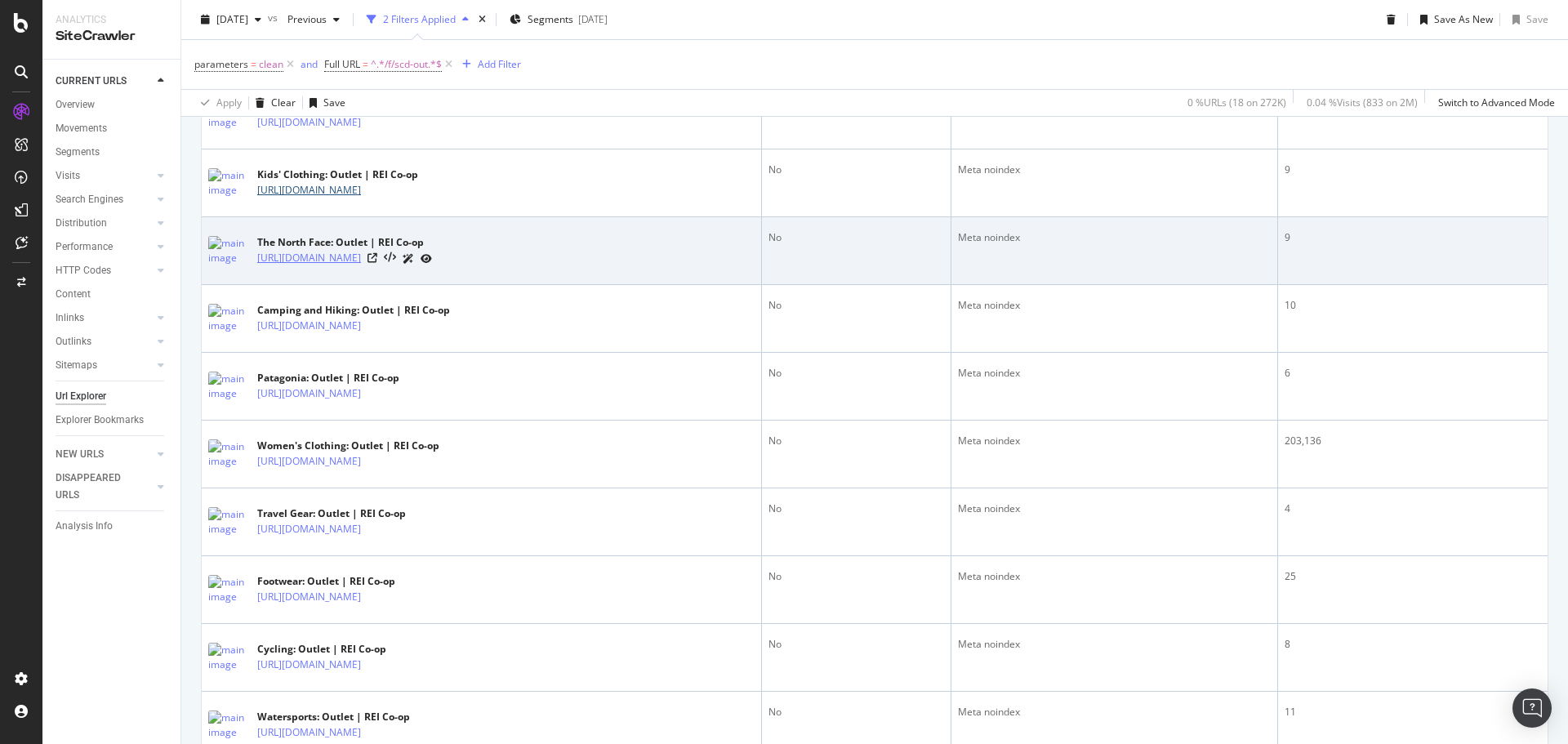
copy div "/c/kids-clothing/f/scd-outlet"
drag, startPoint x: 506, startPoint y: 273, endPoint x: 336, endPoint y: 273, distance: 170.0
click at [336, 273] on td "The North Face: Outlet | REI Co-op https://www.rei.com/b/the-north-face/f/scd-o…" at bounding box center [482, 251] width 560 height 68
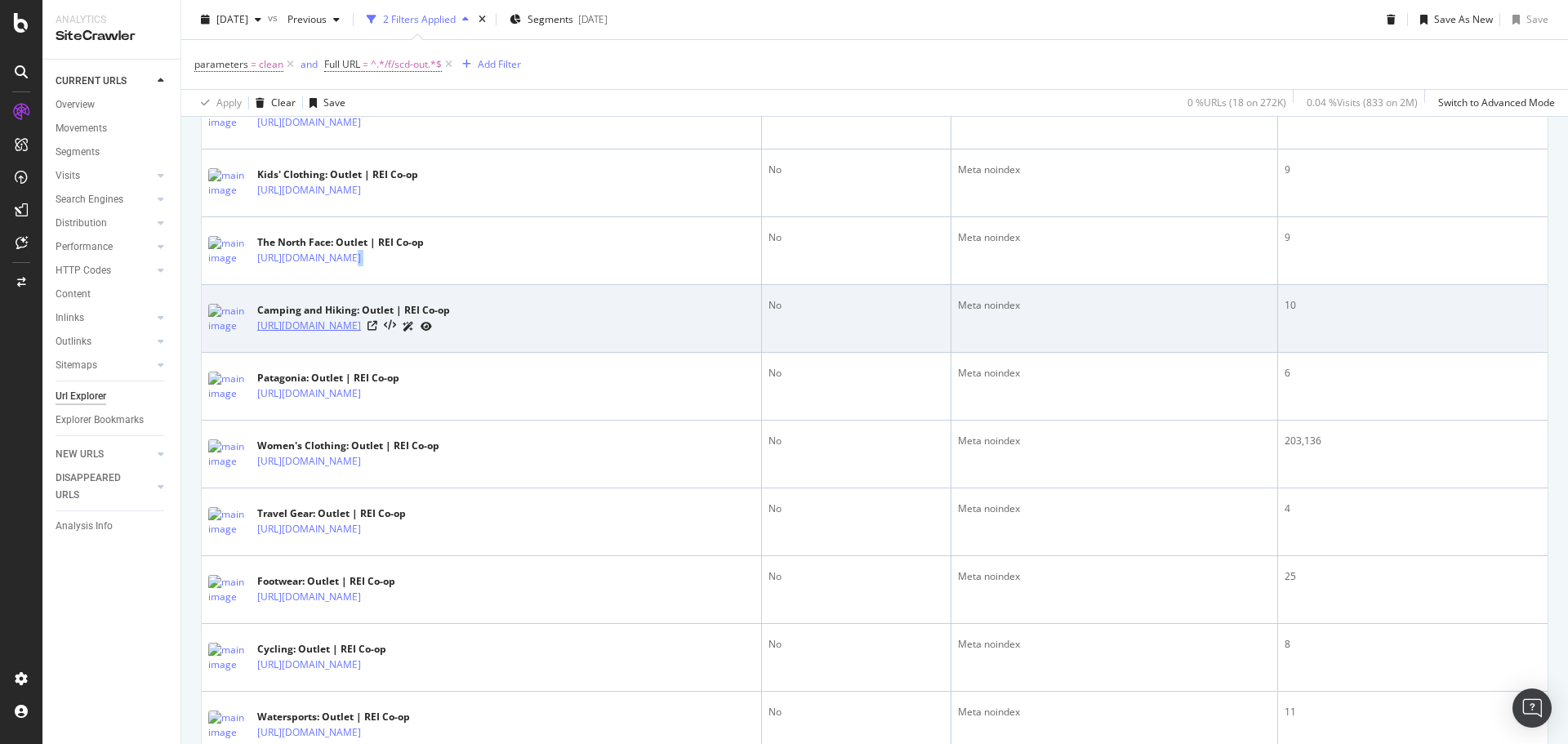
drag, startPoint x: 449, startPoint y: 338, endPoint x: 368, endPoint y: 325, distance: 82.0
click at [350, 339] on td "Camping and Hiking: Outlet | REI Co-op https://www.rei.com/c/camping-and-hiking…" at bounding box center [482, 319] width 560 height 68
copy div "/c/camping-and-hiking/f/scd-outlet"
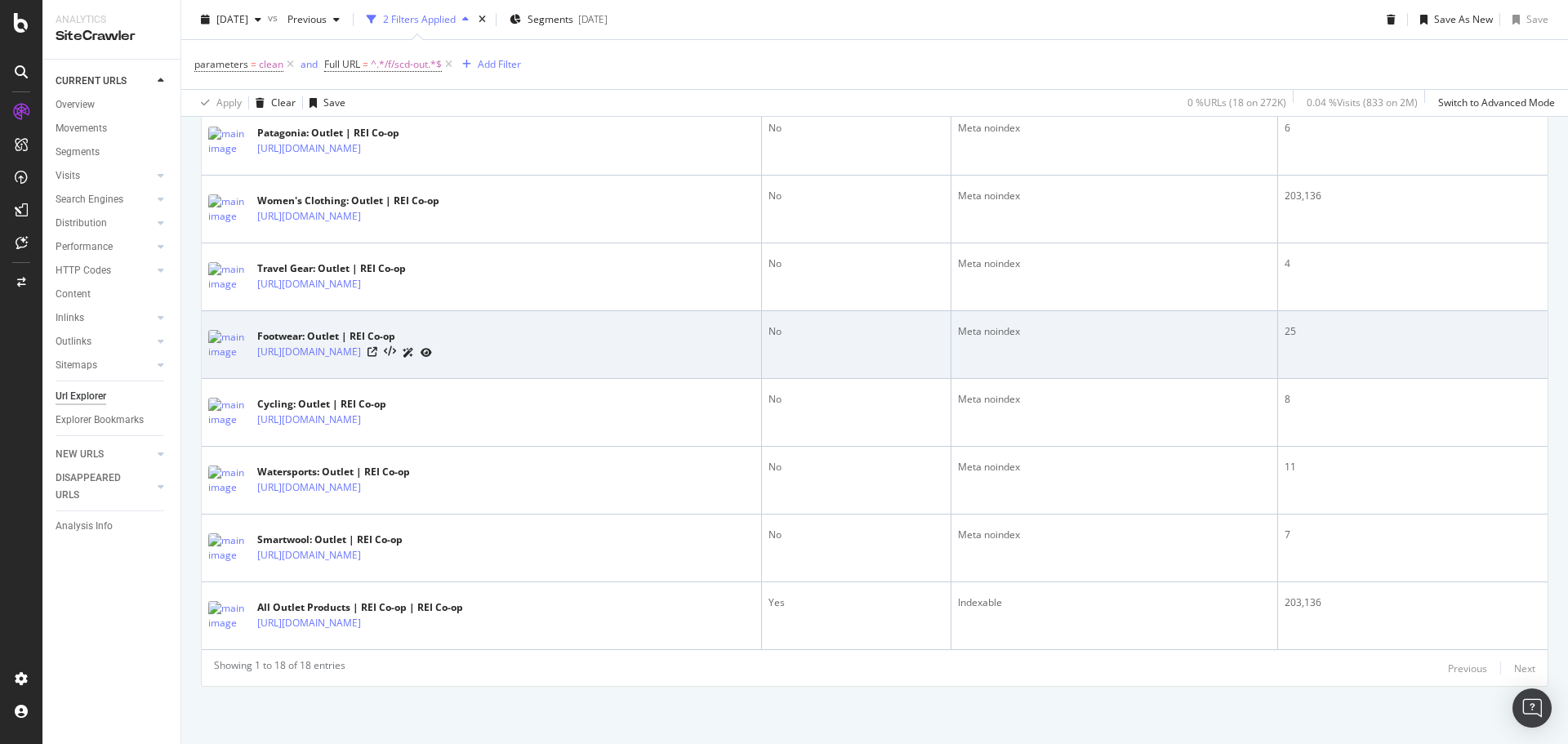
scroll to position [1000, 0]
